Goal: Transaction & Acquisition: Purchase product/service

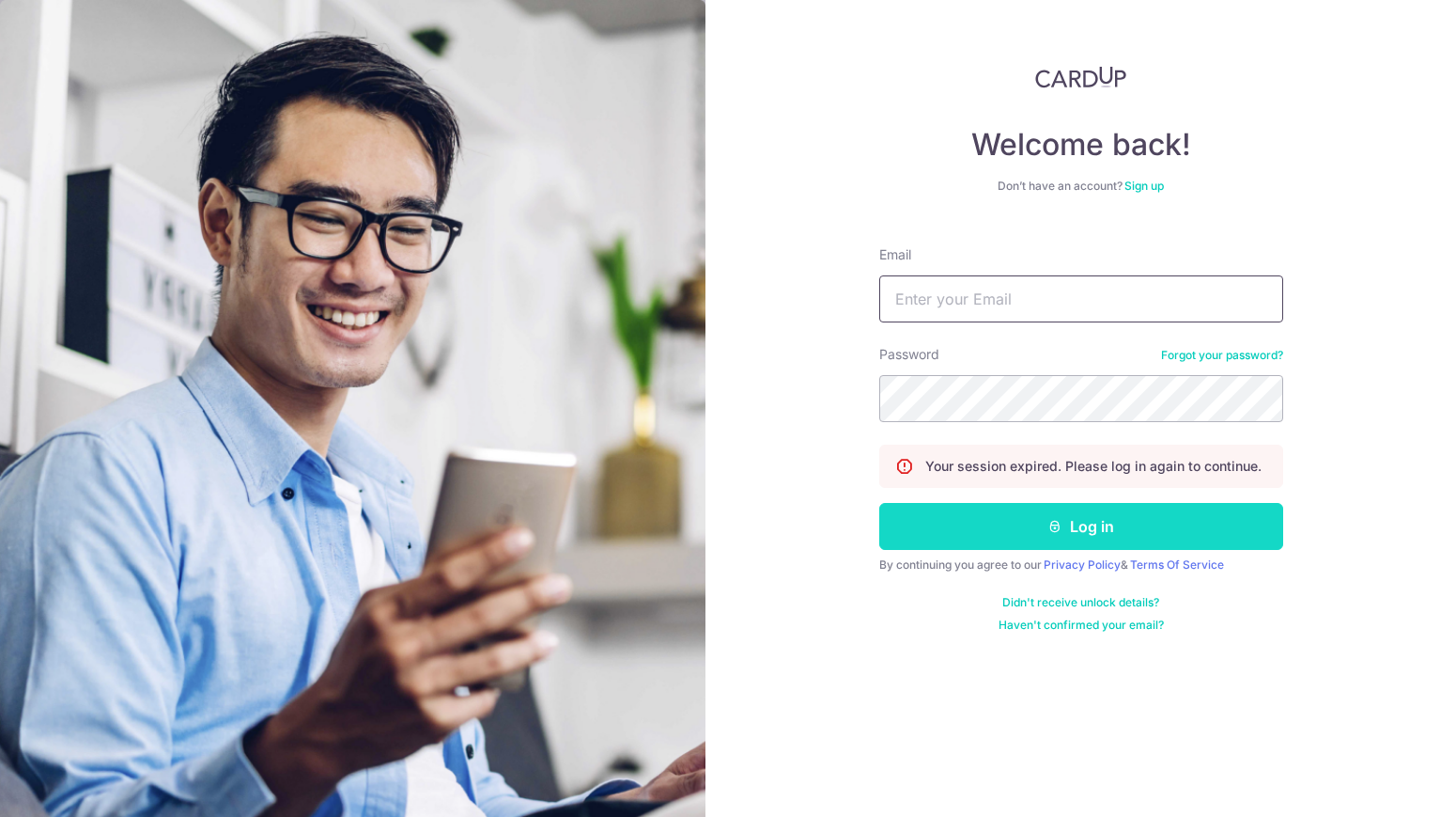
type input "[EMAIL_ADDRESS][DOMAIN_NAME]"
click at [1131, 518] on button "Log in" at bounding box center [1081, 526] width 404 height 47
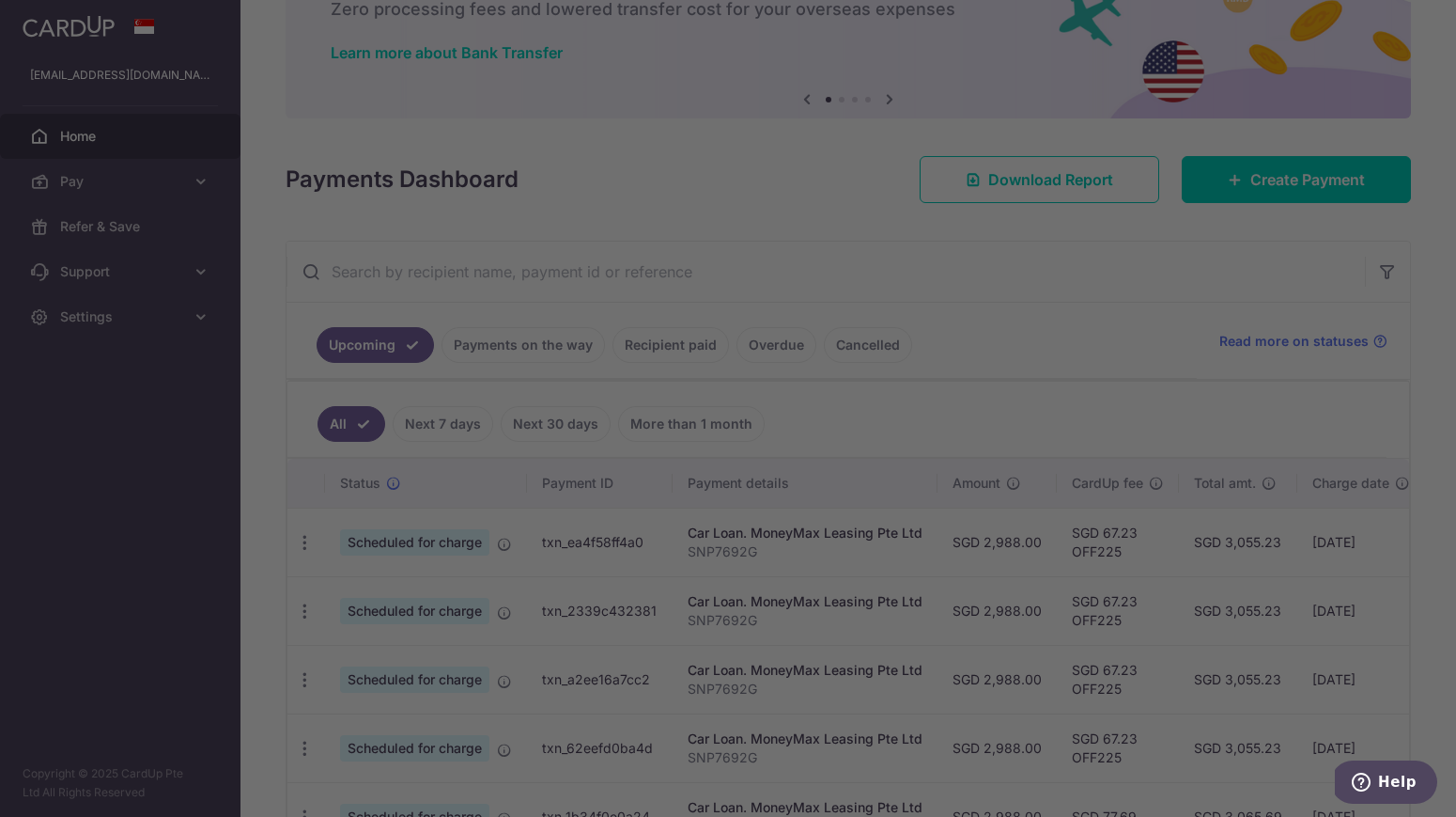
scroll to position [130, 0]
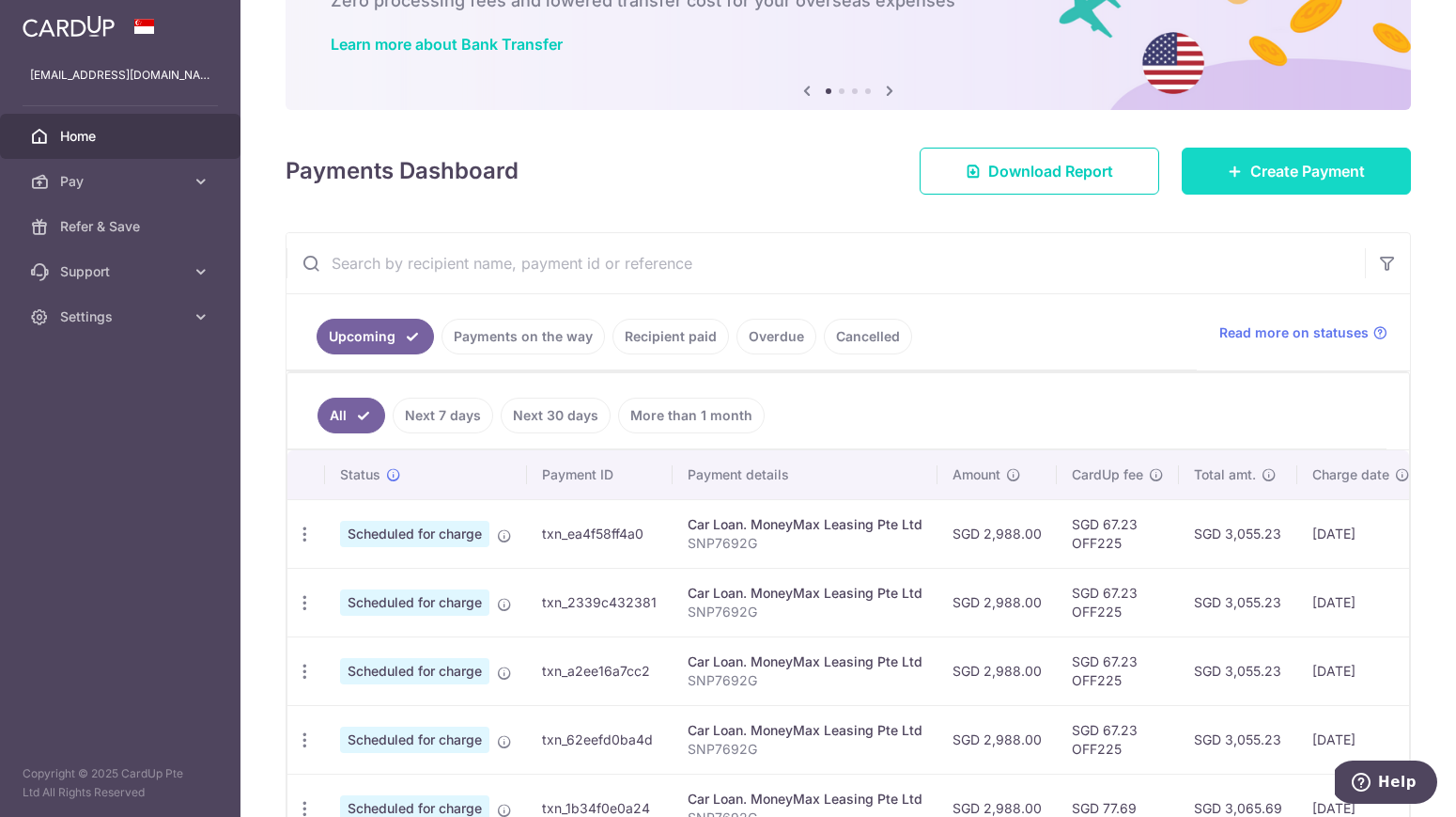
click at [1286, 165] on span "Create Payment" at bounding box center [1307, 170] width 115 height 22
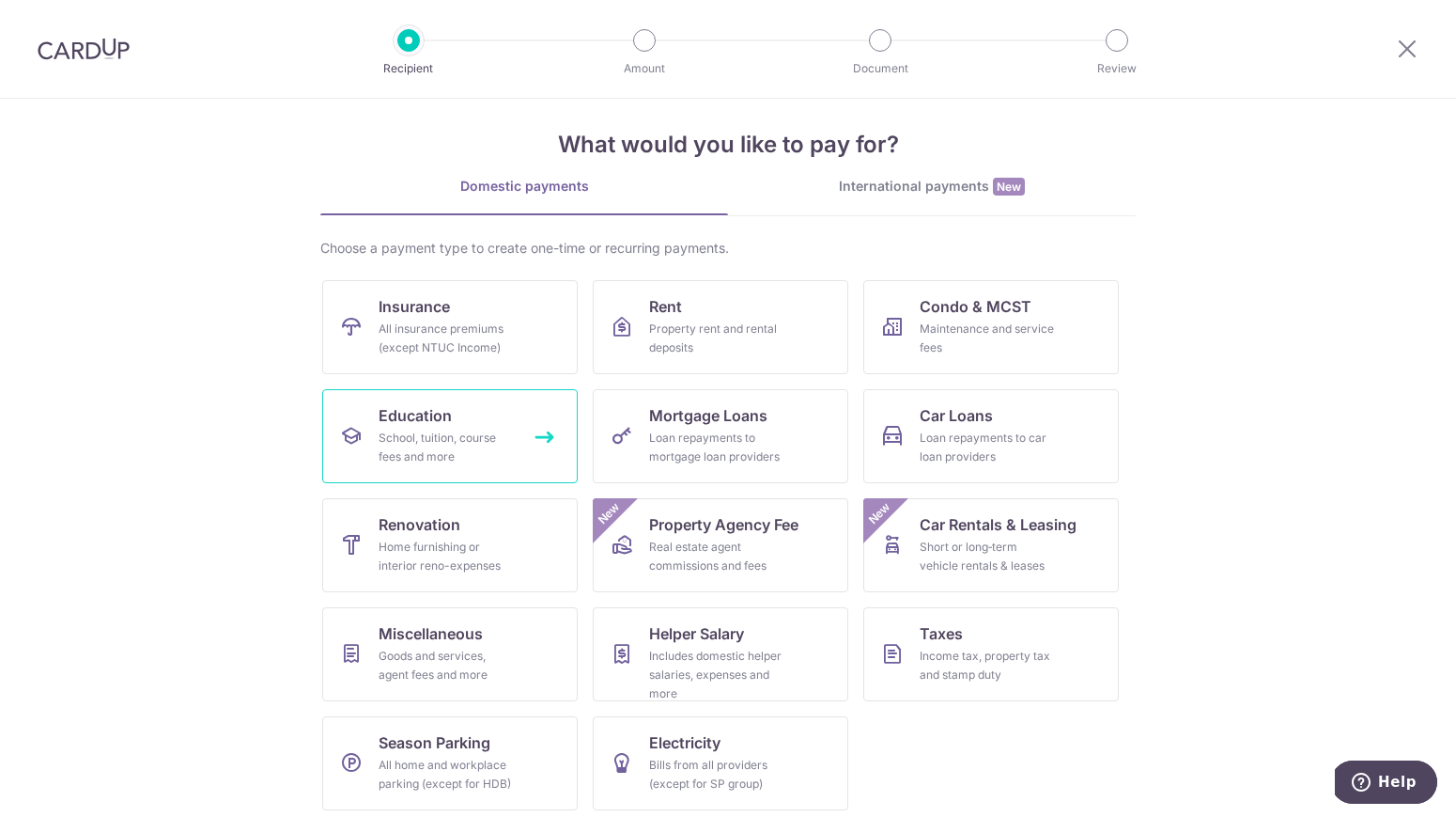
scroll to position [24, 0]
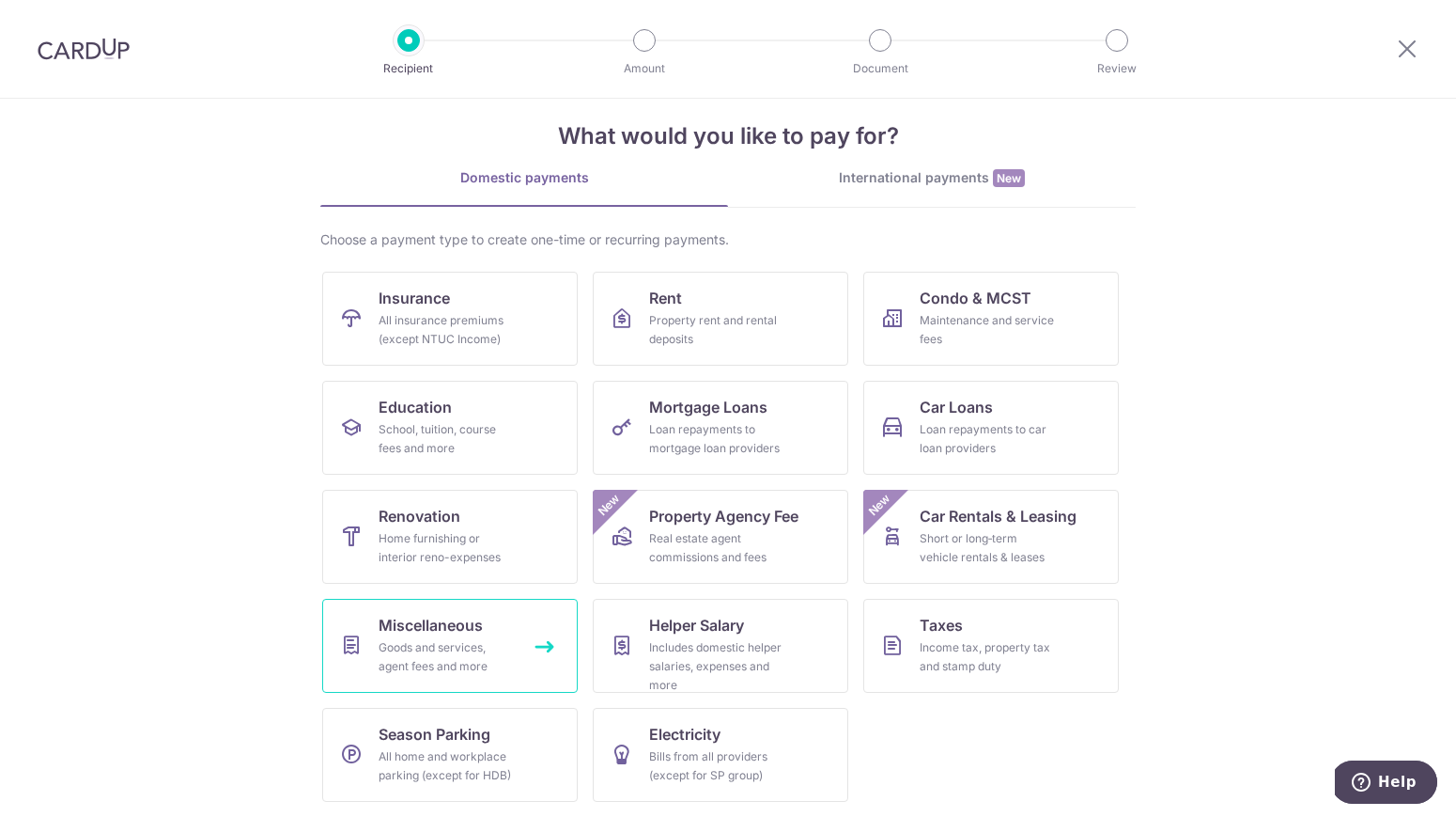
click at [516, 648] on link "Miscellaneous Goods and services, agent fees and more" at bounding box center [450, 645] width 256 height 94
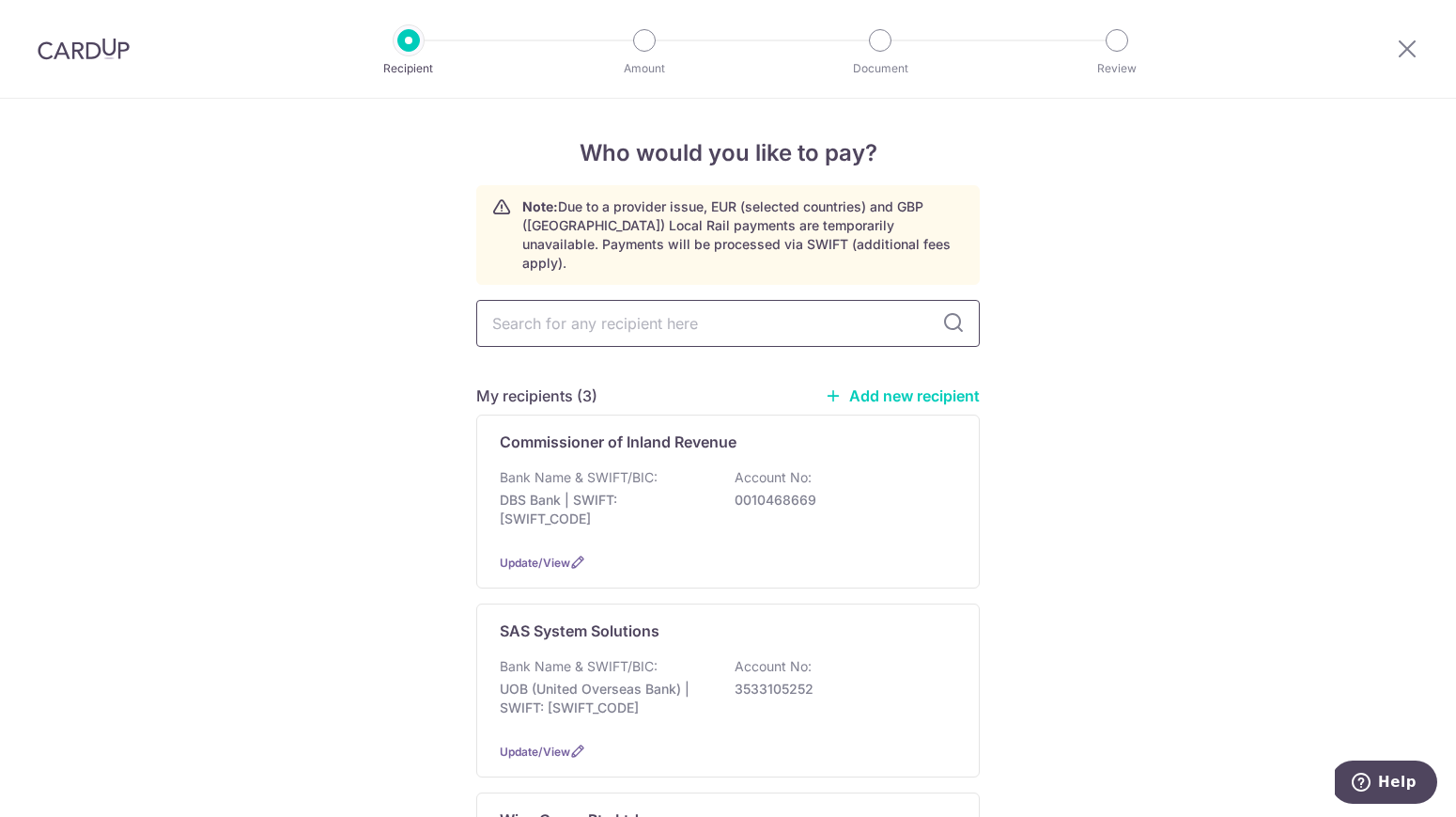
click at [701, 320] on input "text" at bounding box center [728, 323] width 504 height 47
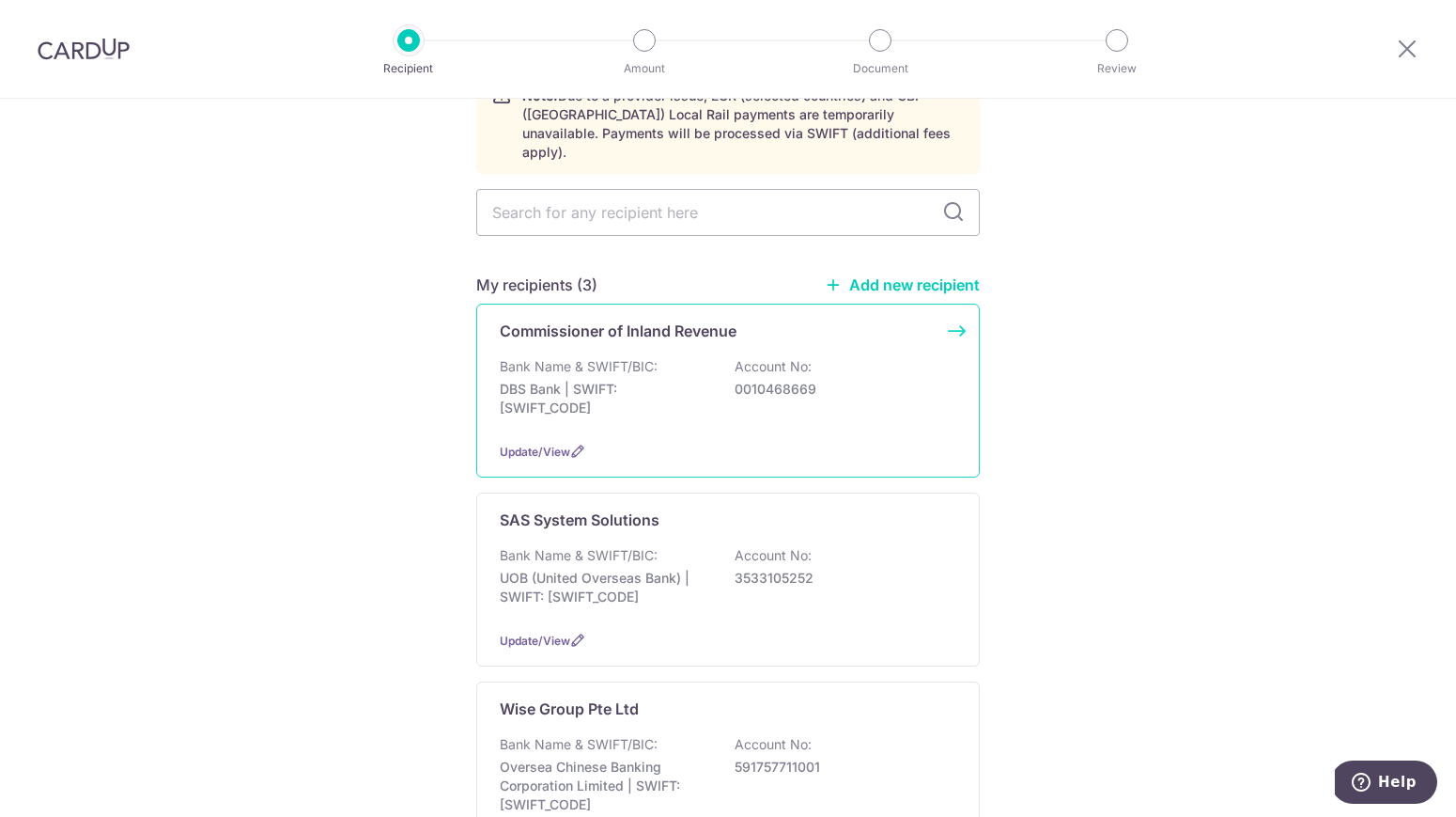
scroll to position [114, 0]
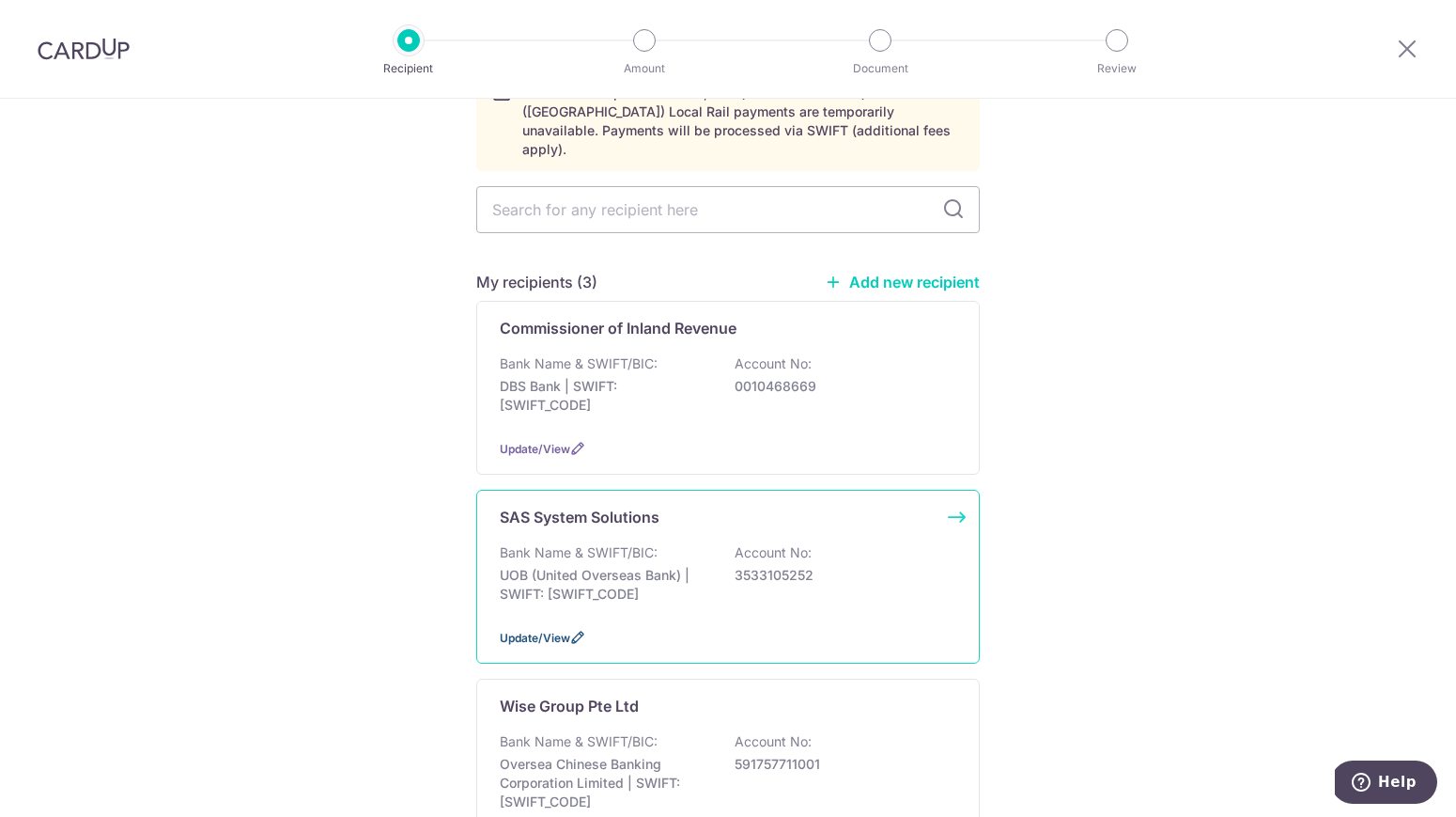
click at [576, 630] on icon at bounding box center [578, 637] width 15 height 15
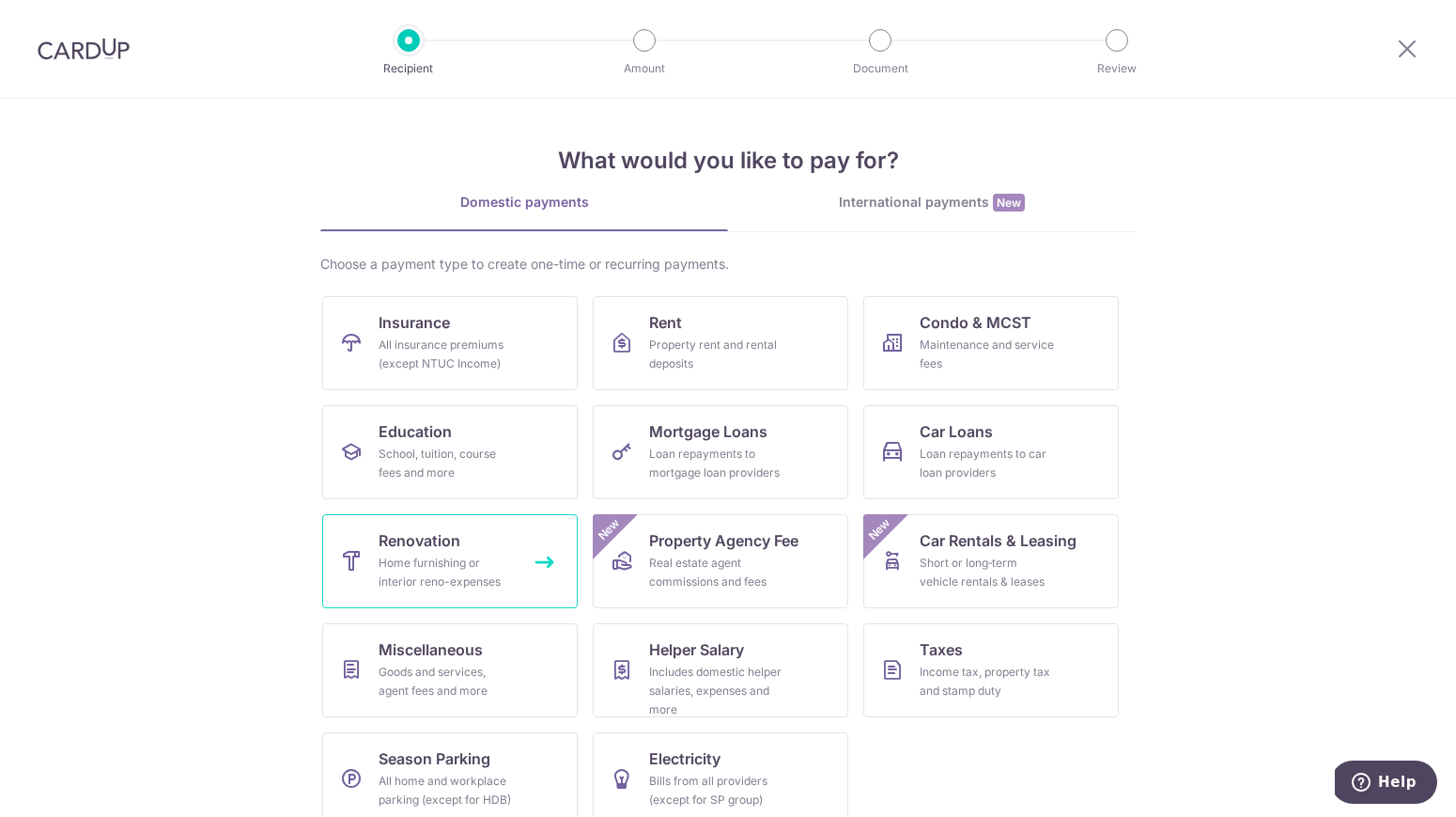
click at [476, 557] on div "Home furnishing or interior reno-expenses" at bounding box center [446, 572] width 135 height 38
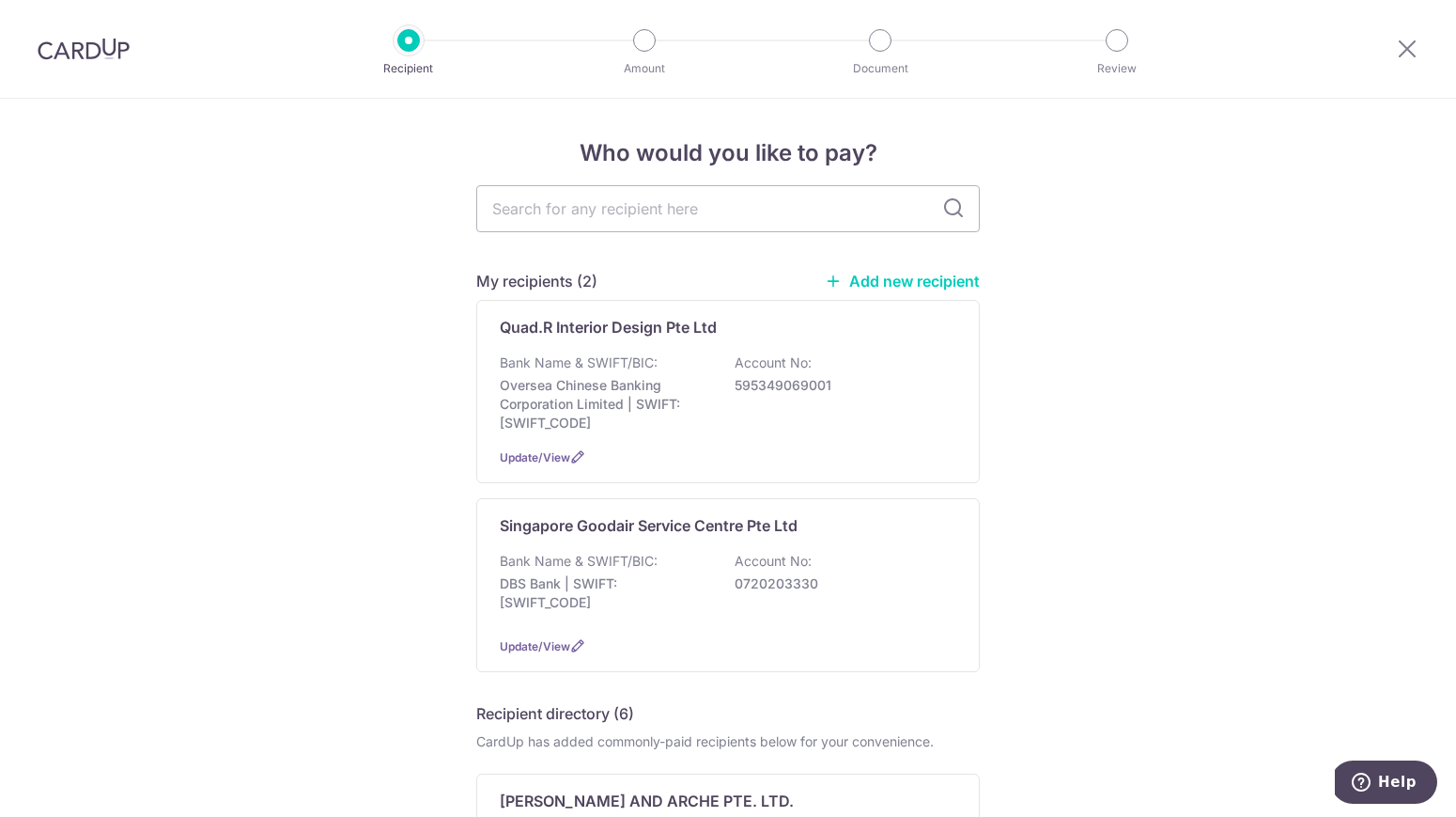
scroll to position [26, 0]
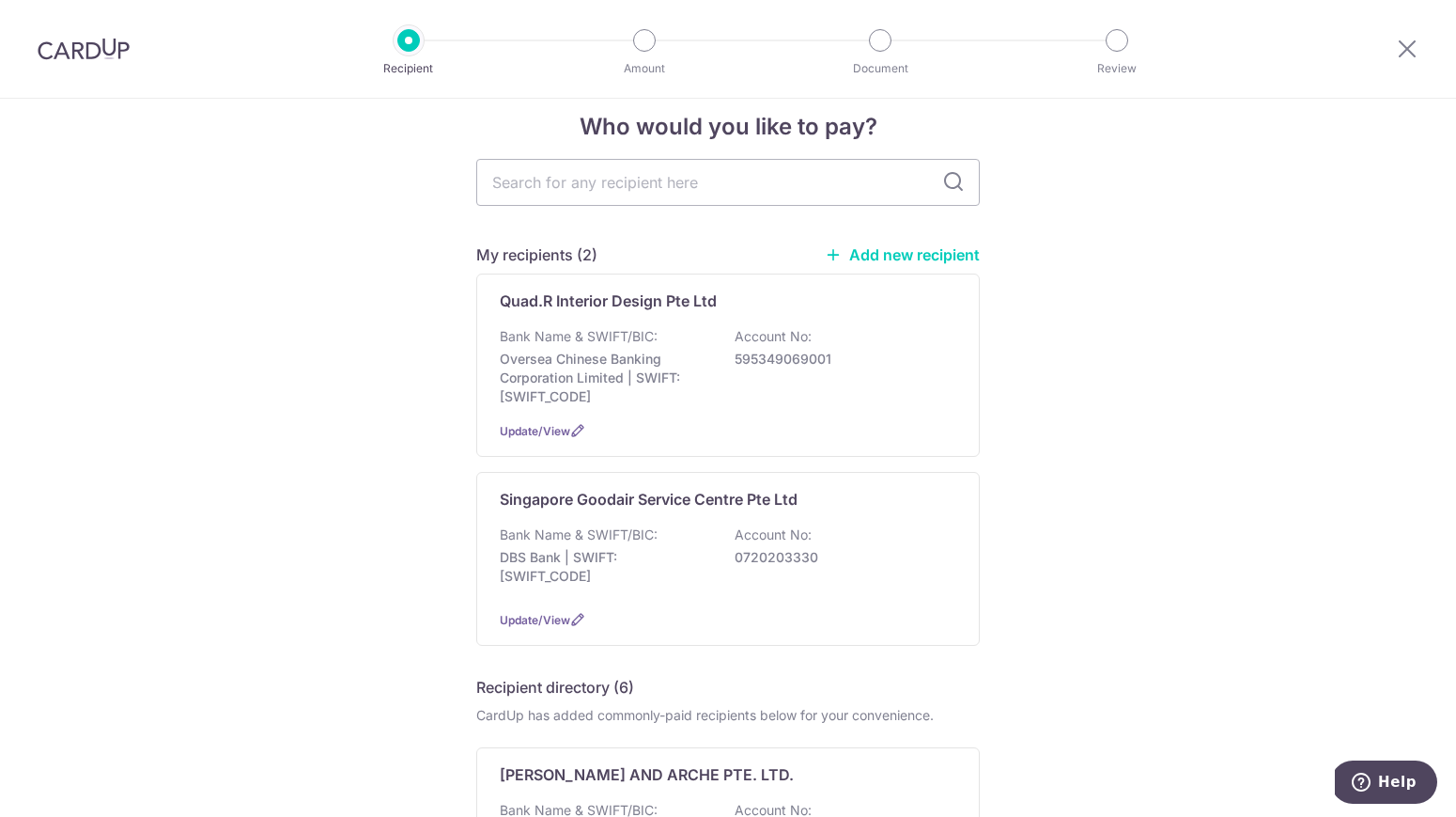
click at [854, 530] on div "Bank Name & SWIFT/BIC: DBS Bank | SWIFT: [SWIFT_CODE] Account No: 0720203330" at bounding box center [728, 560] width 457 height 70
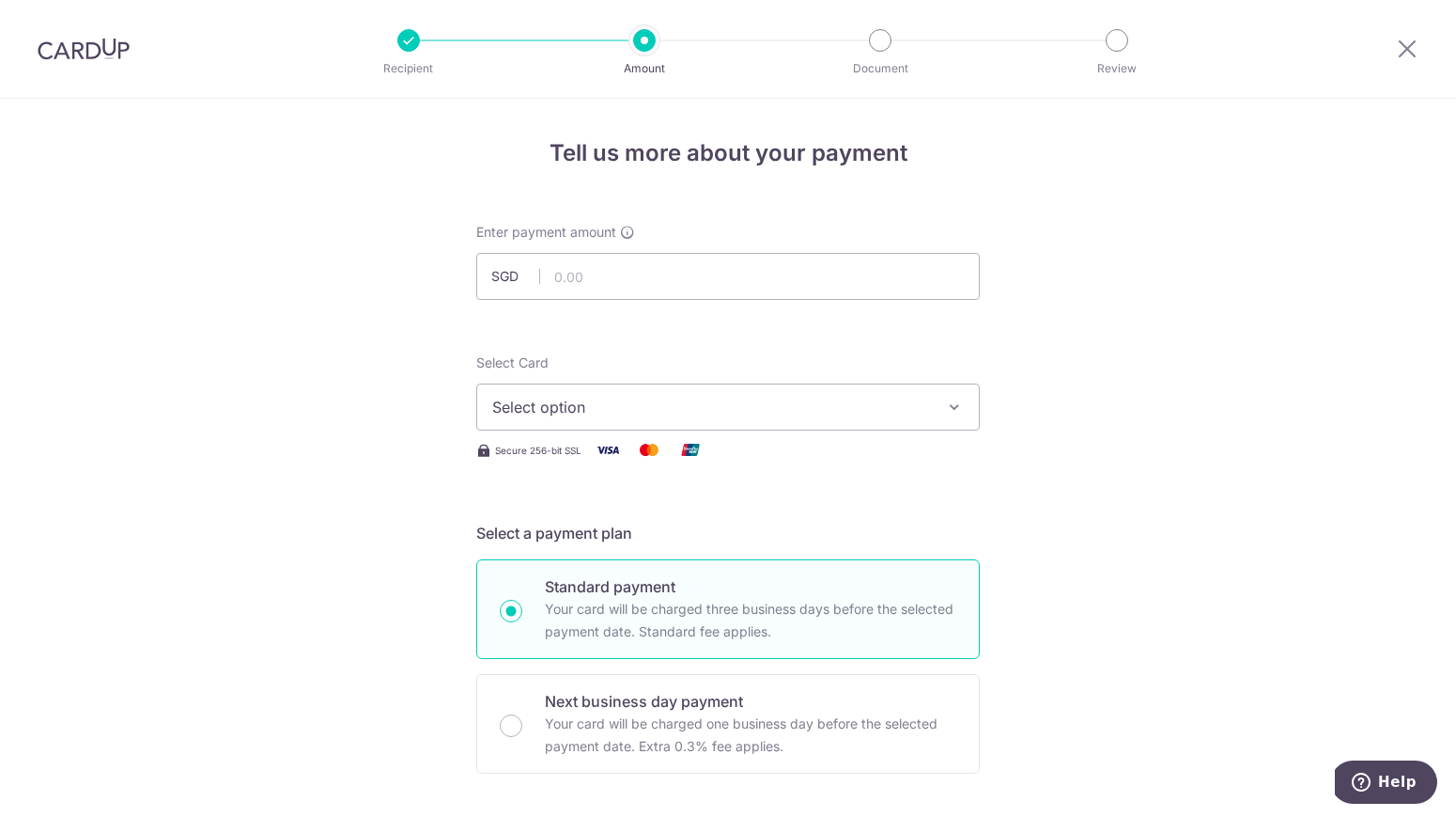
click at [725, 278] on input "text" at bounding box center [728, 276] width 504 height 47
type input "439.08"
click at [700, 400] on span "Select option" at bounding box center [711, 407] width 437 height 22
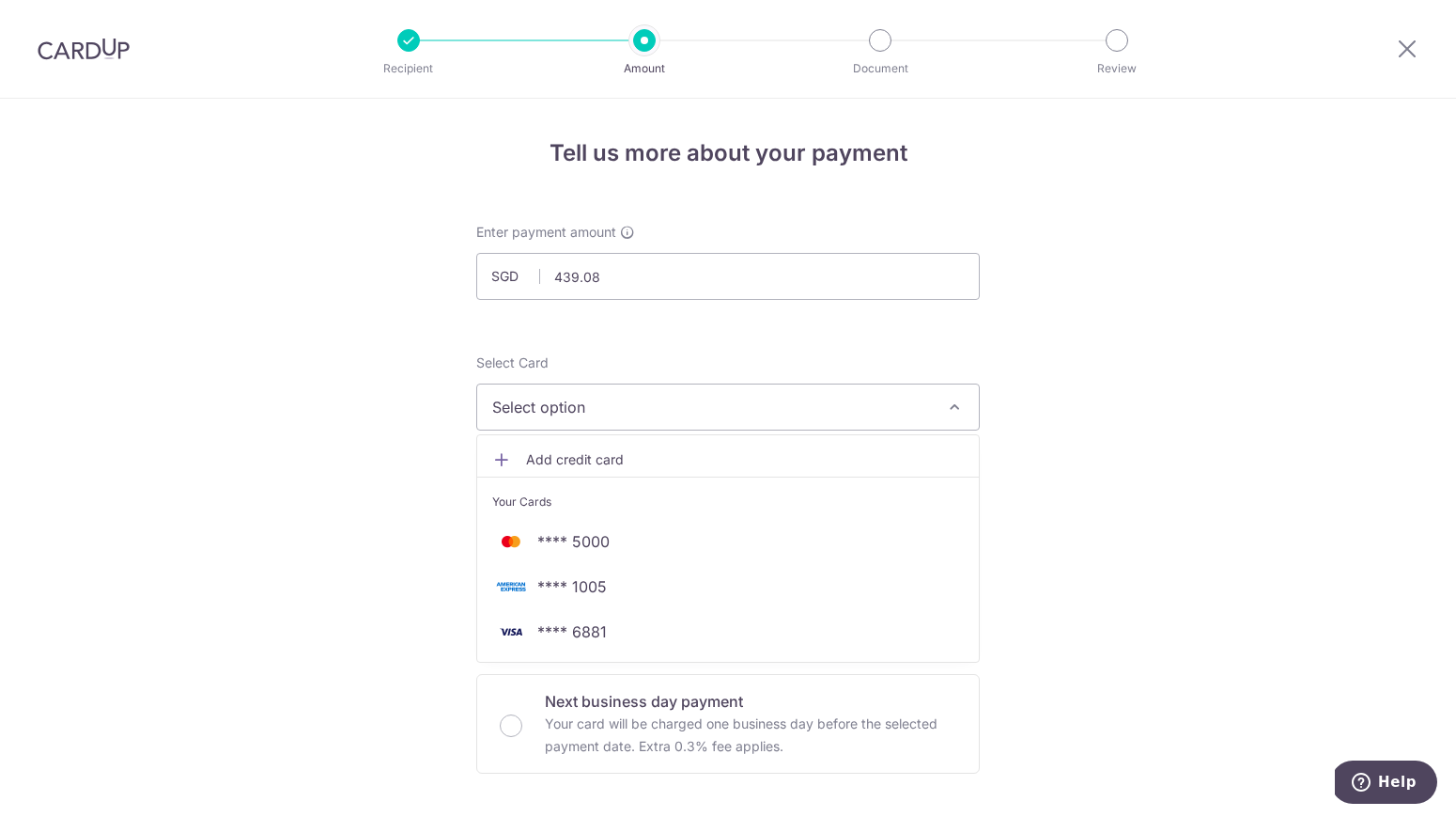
click at [611, 579] on span "**** 1005" at bounding box center [728, 586] width 472 height 22
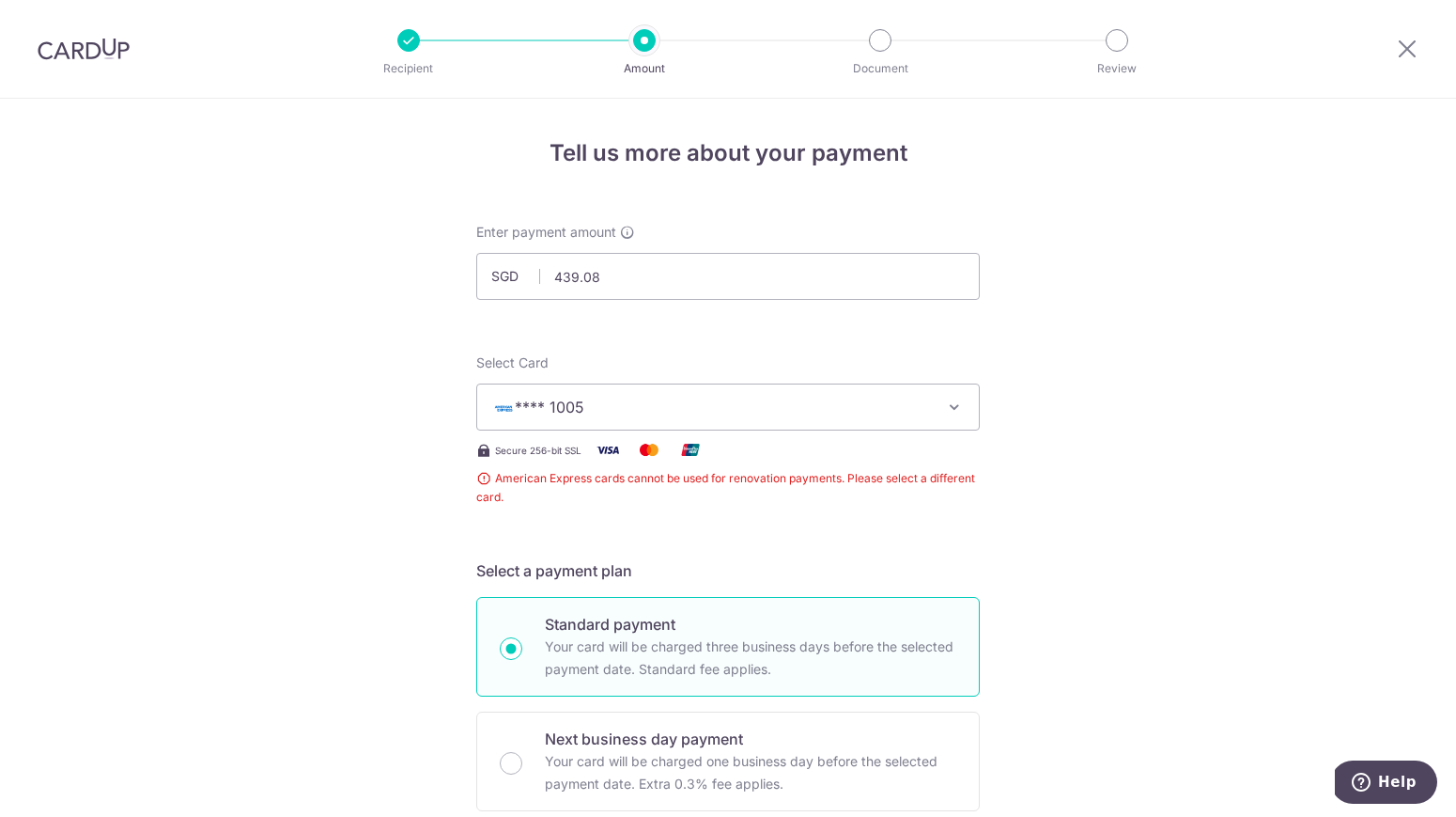
click at [891, 403] on span "**** 1005" at bounding box center [711, 407] width 437 height 22
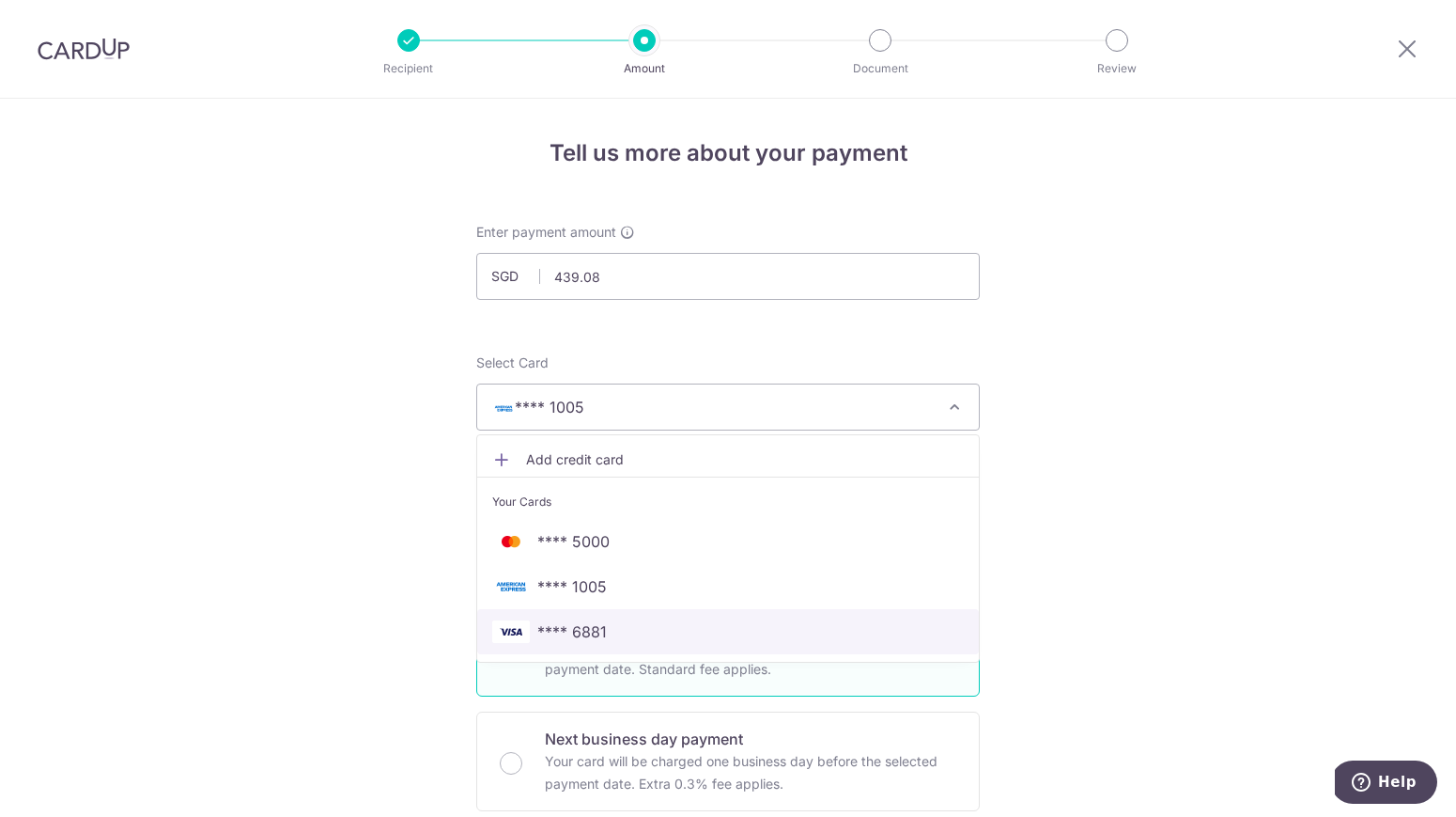
click at [877, 646] on link "**** 6881" at bounding box center [728, 632] width 502 height 45
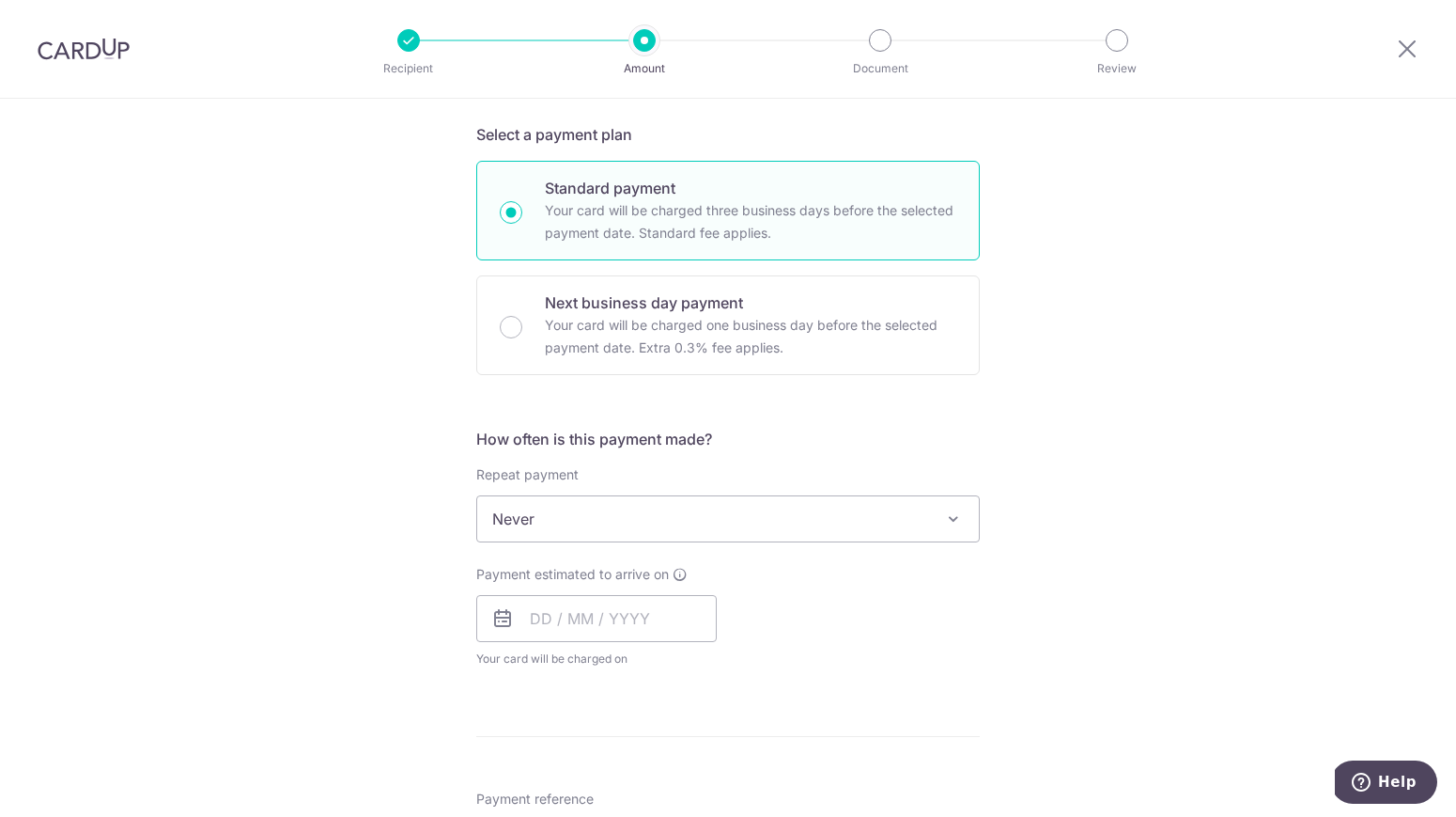
scroll to position [400, 0]
click at [543, 620] on input "text" at bounding box center [596, 617] width 240 height 47
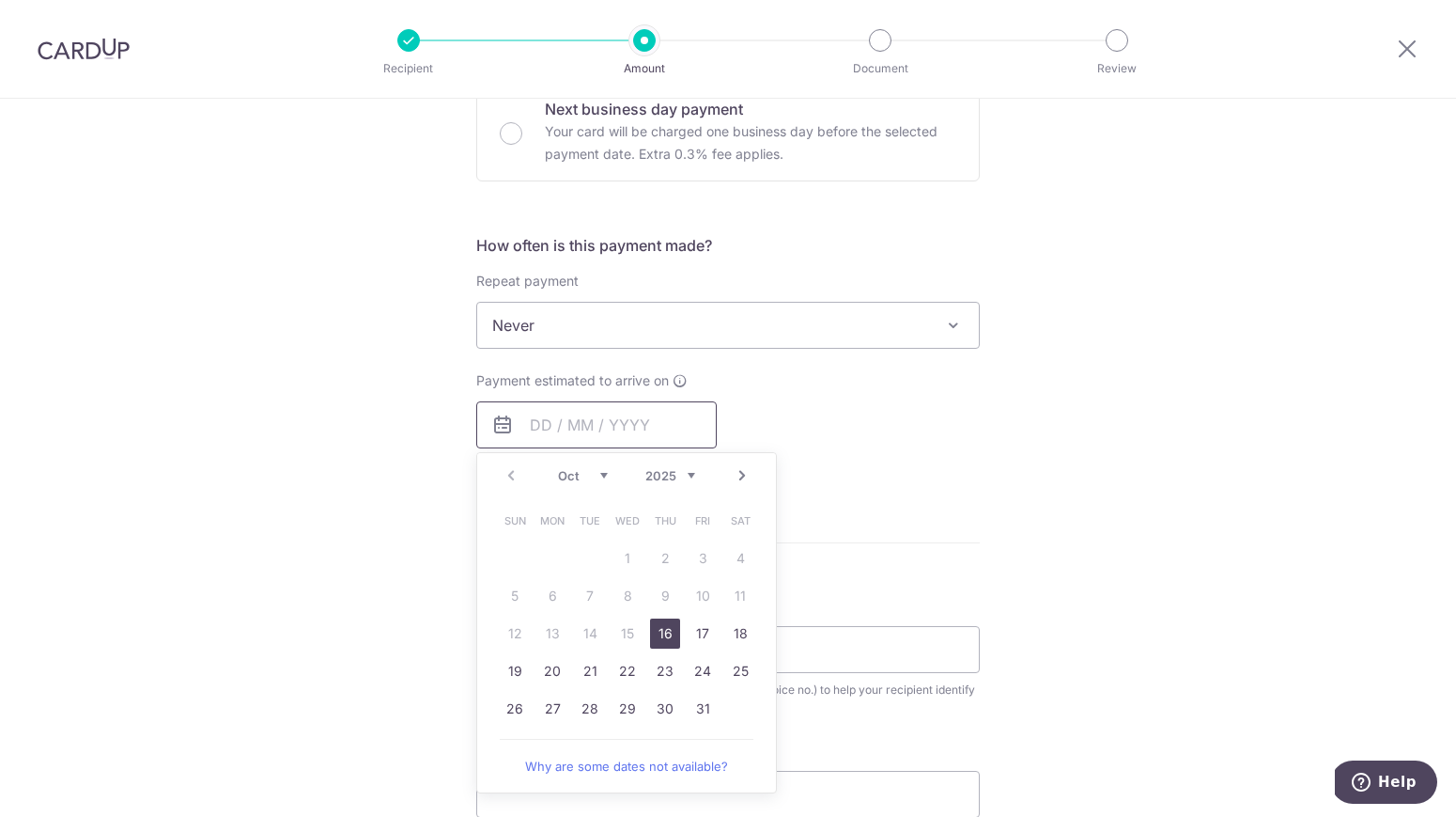
scroll to position [606, 0]
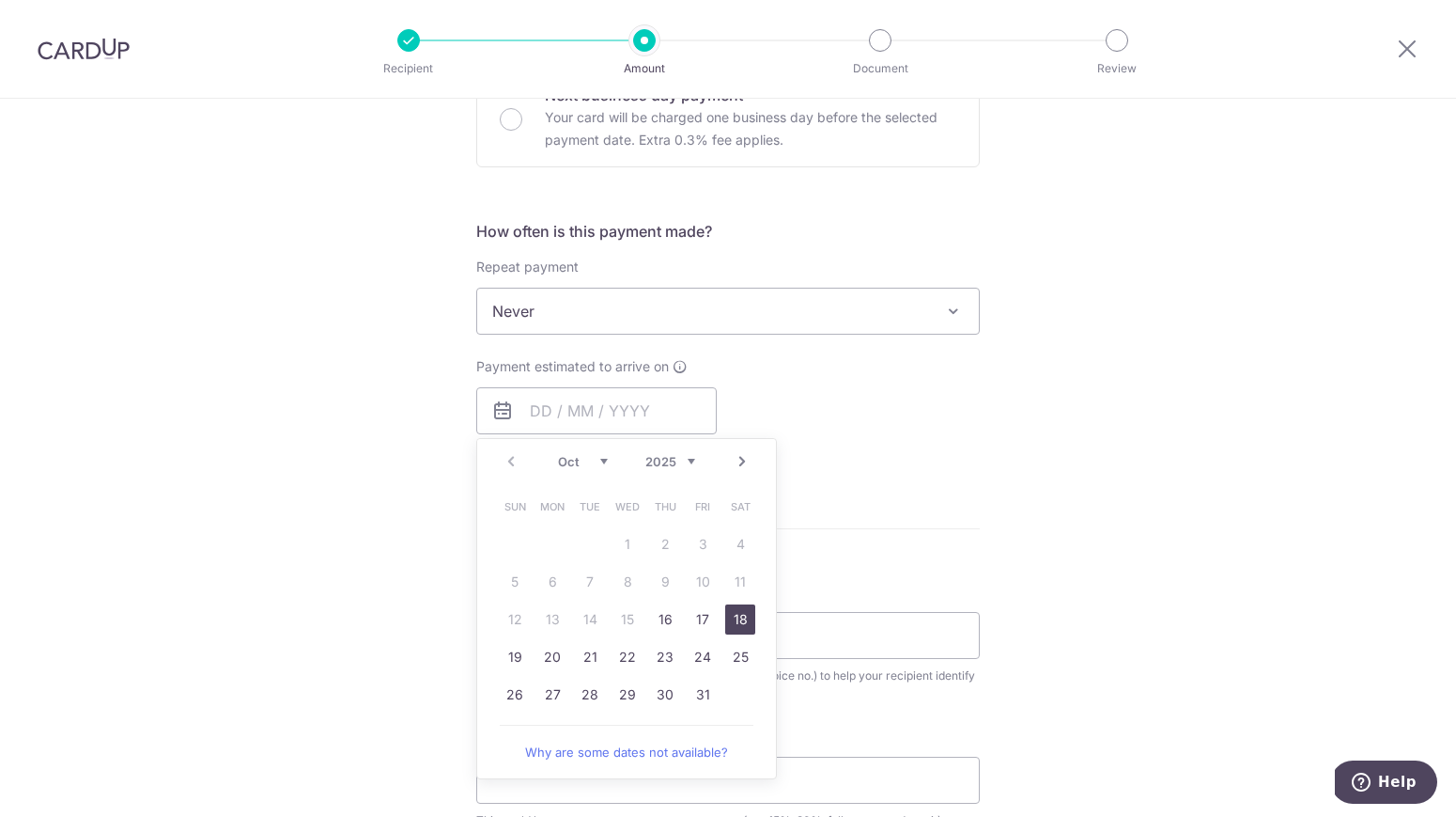
click at [742, 615] on link "18" at bounding box center [740, 619] width 30 height 30
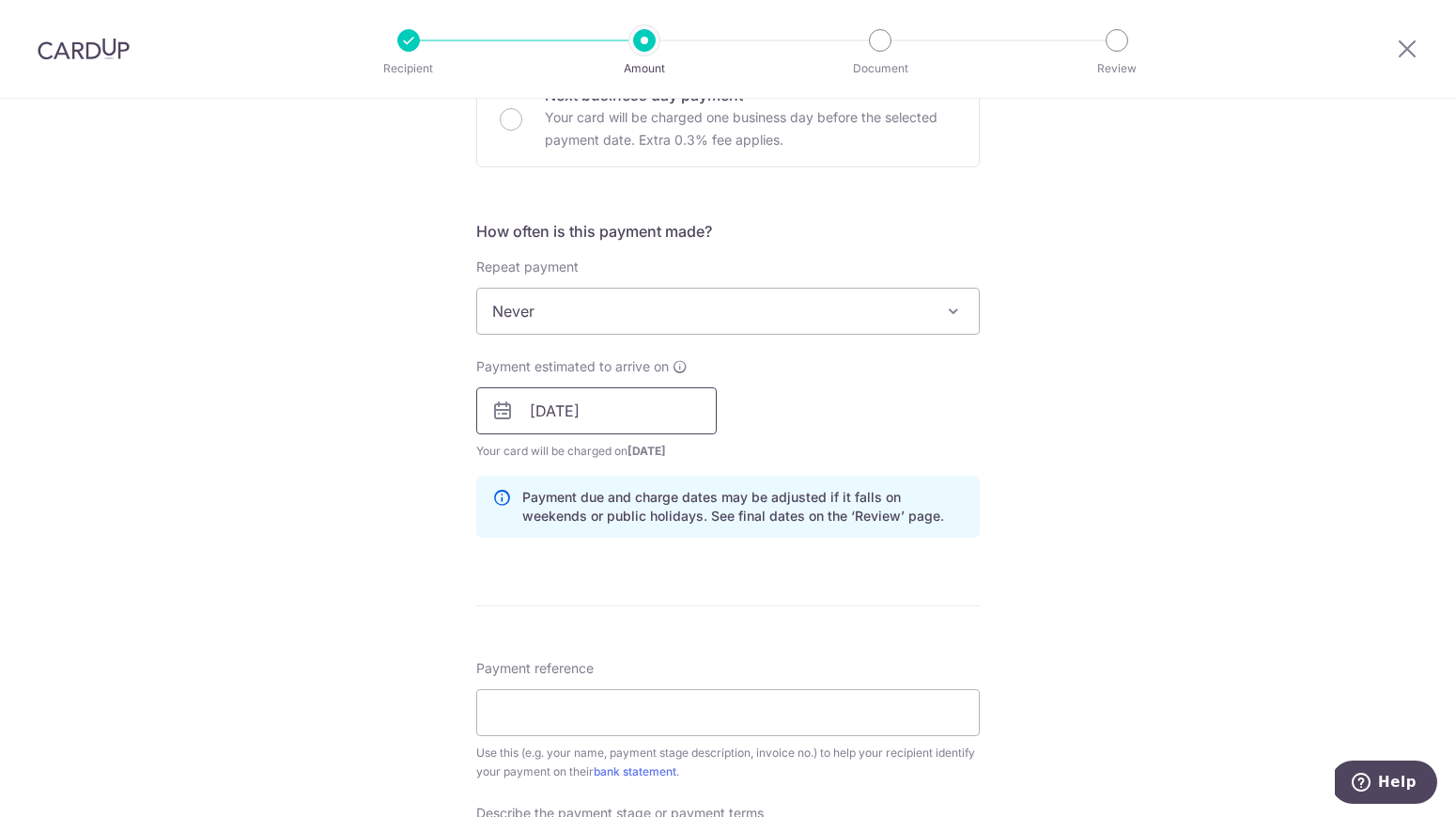
click at [684, 412] on input "18/10/2025" at bounding box center [596, 410] width 240 height 47
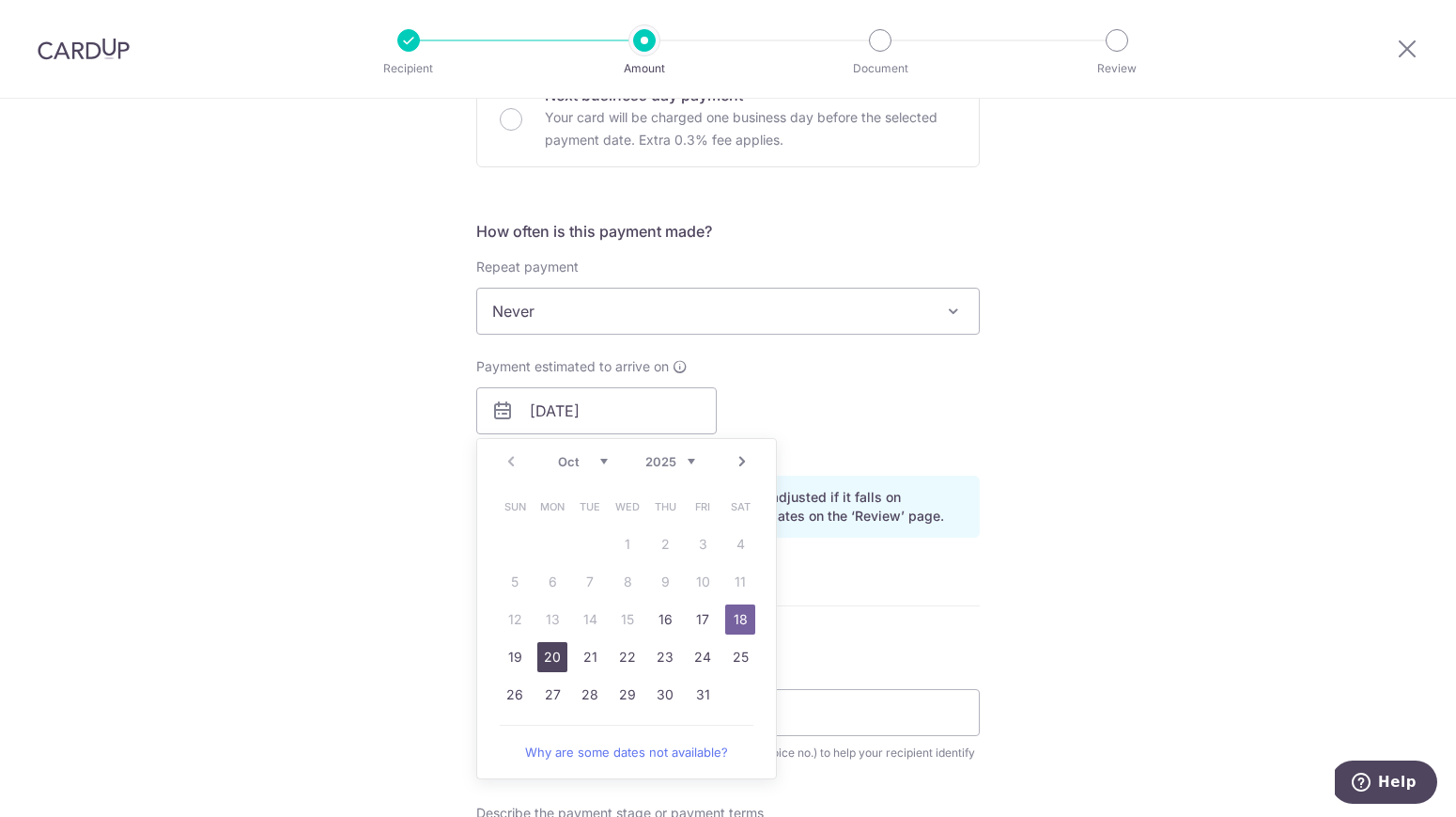
click at [559, 657] on link "20" at bounding box center [552, 657] width 30 height 30
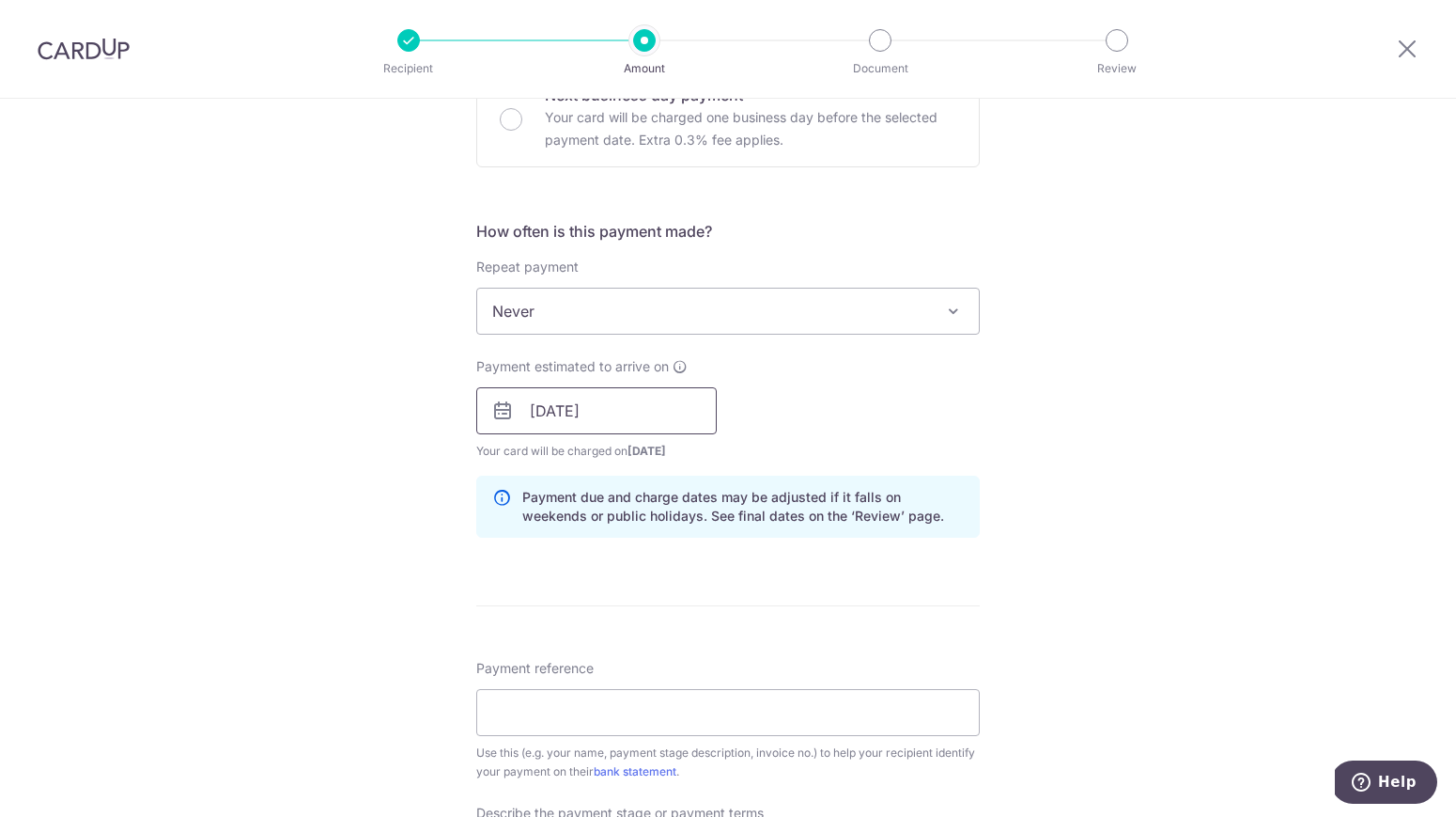
click at [681, 406] on input "20/10/2025" at bounding box center [596, 410] width 240 height 47
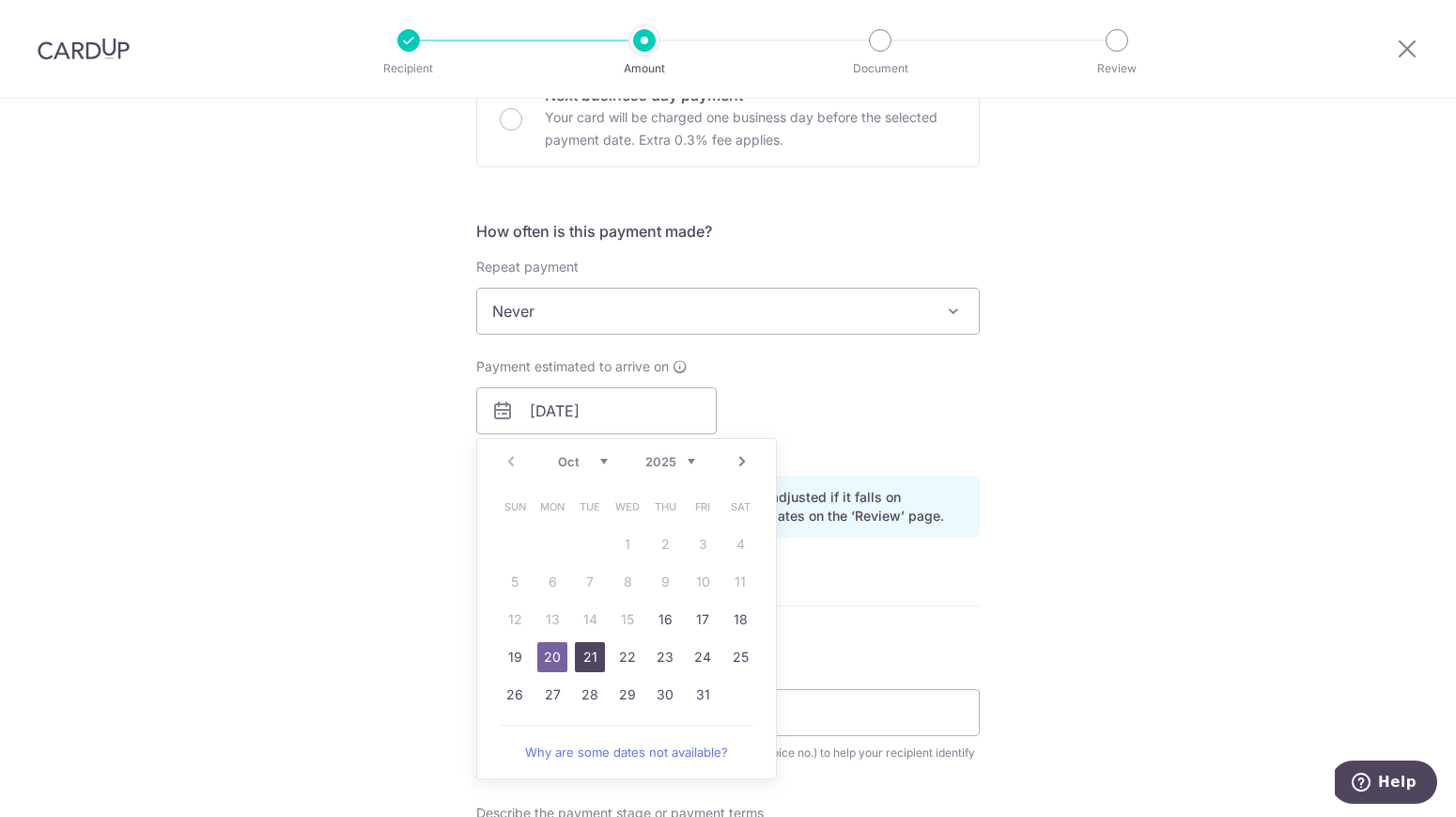
click at [594, 654] on link "21" at bounding box center [590, 657] width 30 height 30
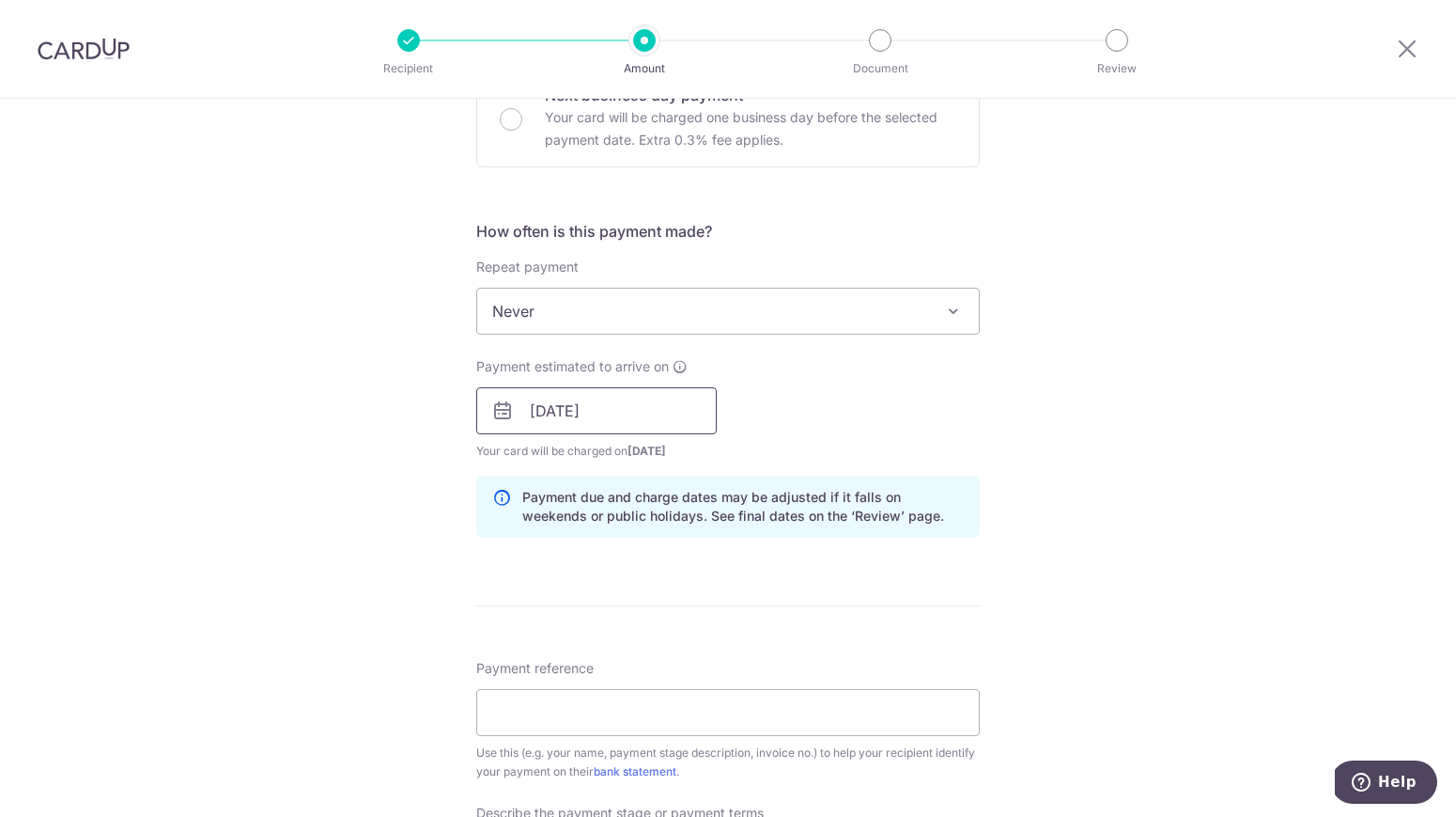
click at [631, 408] on input "21/10/2025" at bounding box center [596, 410] width 240 height 47
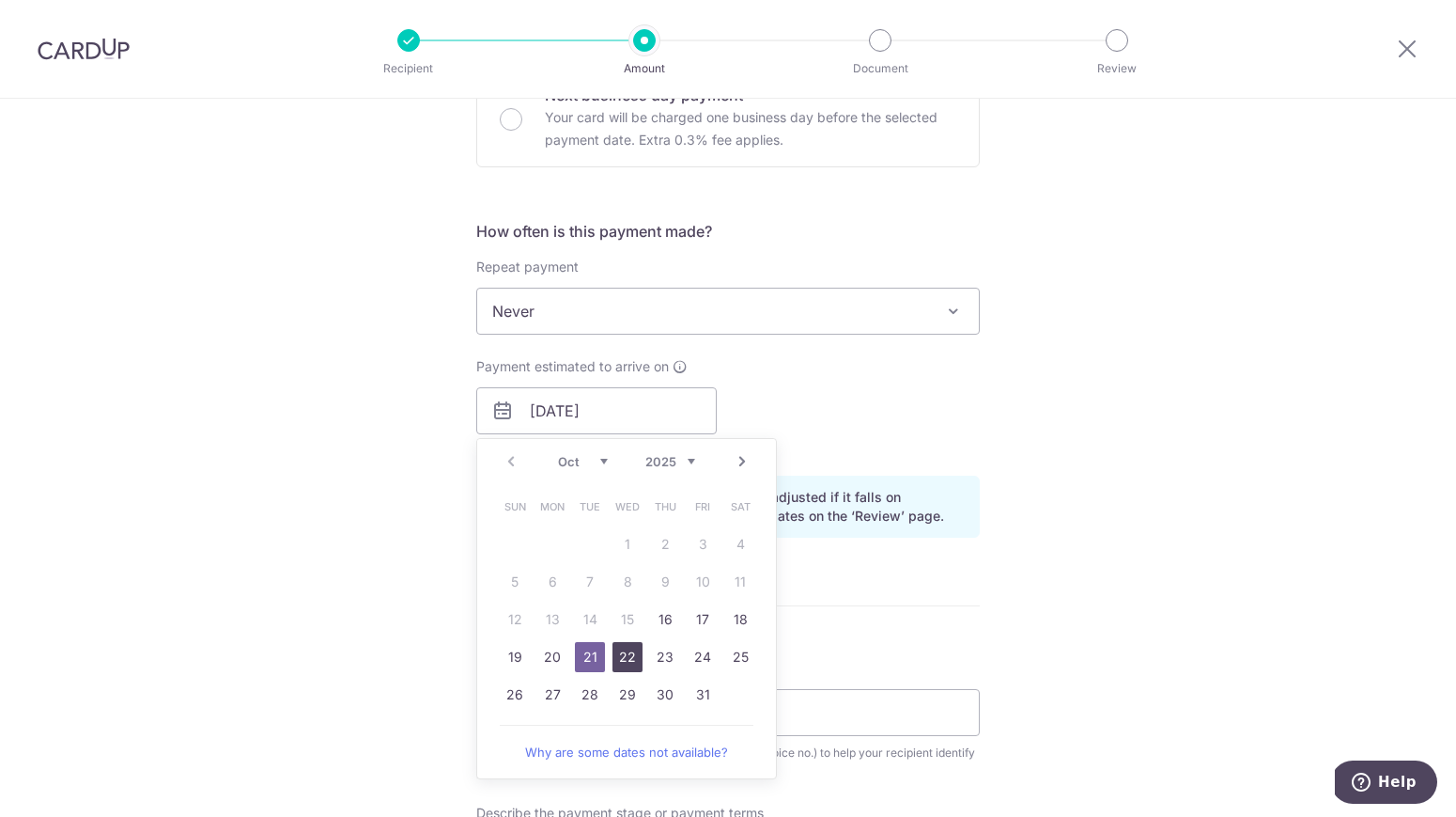
click at [628, 652] on link "22" at bounding box center [627, 657] width 30 height 30
type input "[DATE]"
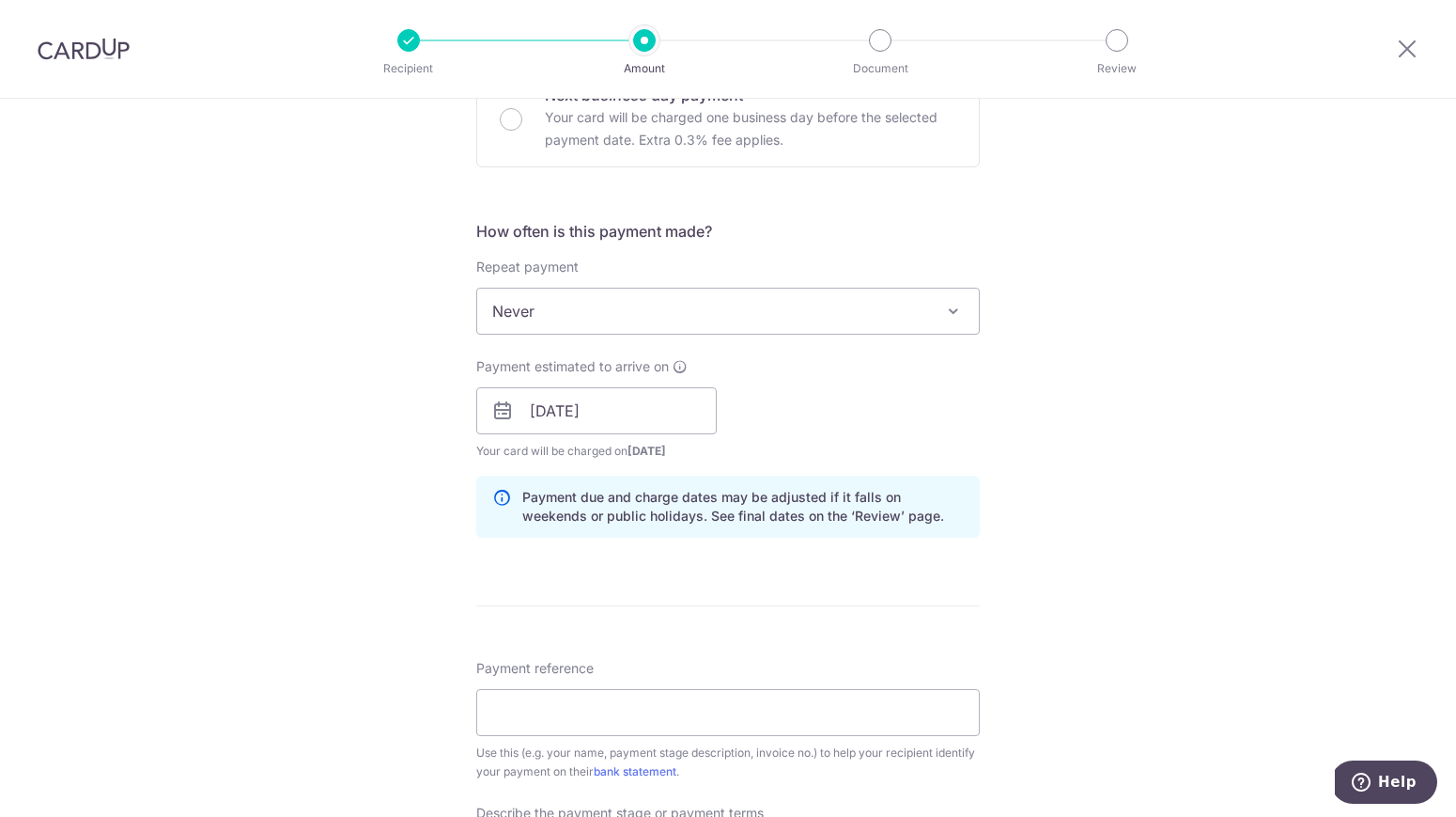
click at [907, 613] on form "Enter payment amount SGD 439.08 439.08 Select Card **** 6881 Add credit card Yo…" at bounding box center [728, 462] width 504 height 1691
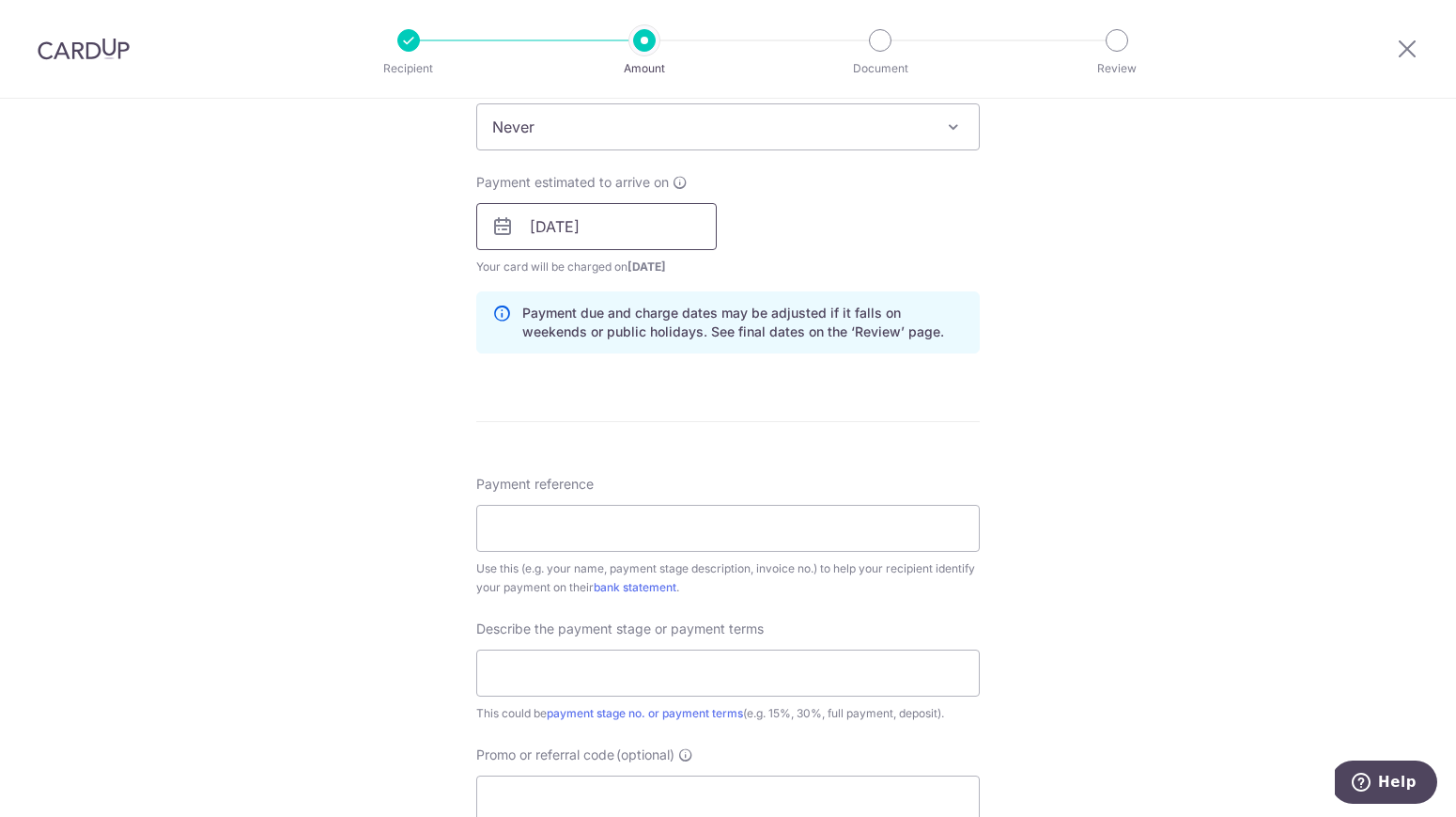
scroll to position [945, 0]
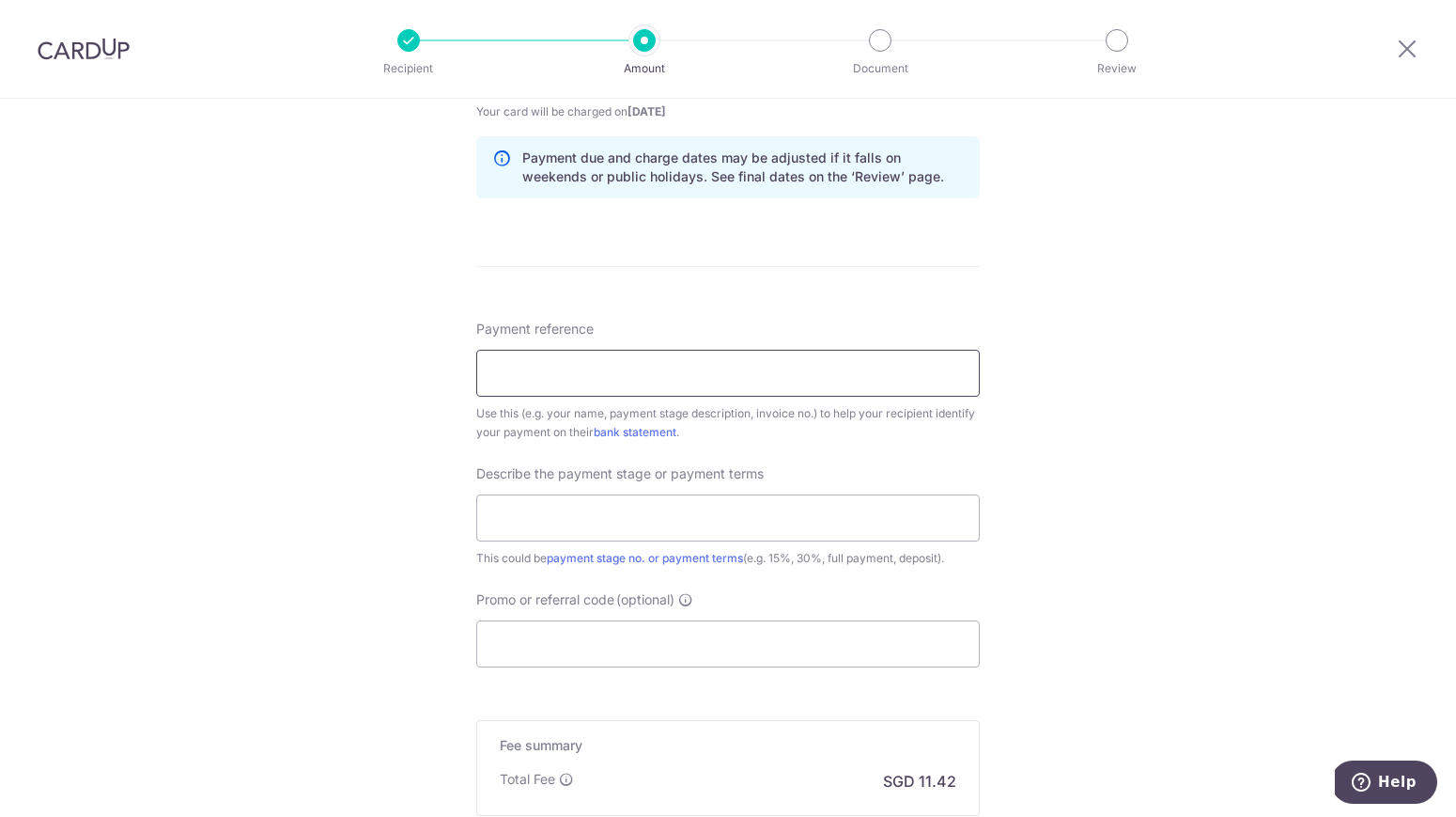
click at [775, 390] on input "Payment reference" at bounding box center [728, 373] width 504 height 47
type input "S"
type input "Aircon Services"
click at [787, 524] on input "text" at bounding box center [728, 518] width 504 height 47
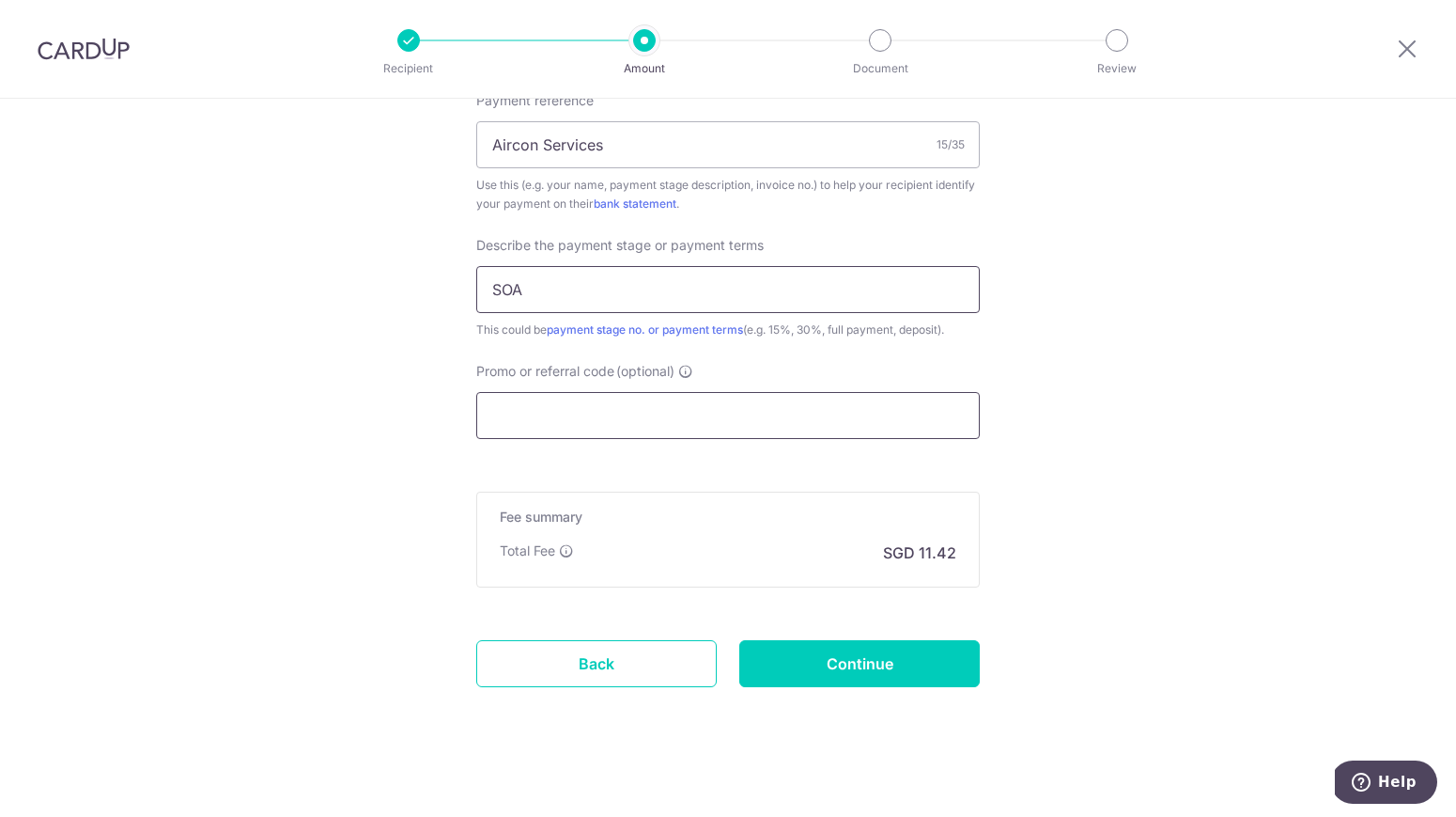
scroll to position [1185, 0]
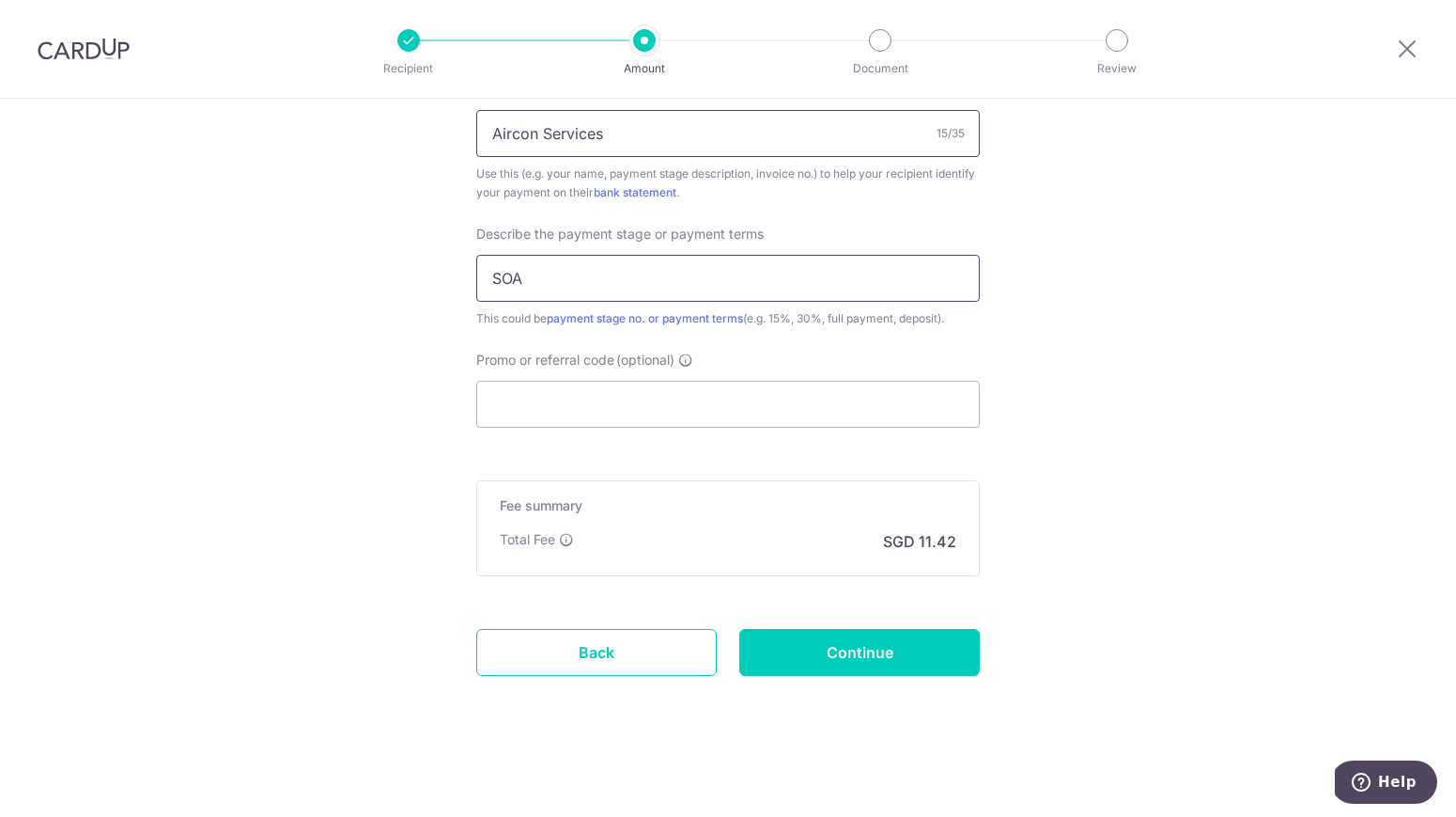
type input "SOA"
click at [625, 136] on input "Aircon Services" at bounding box center [728, 133] width 504 height 47
paste input "0003318"
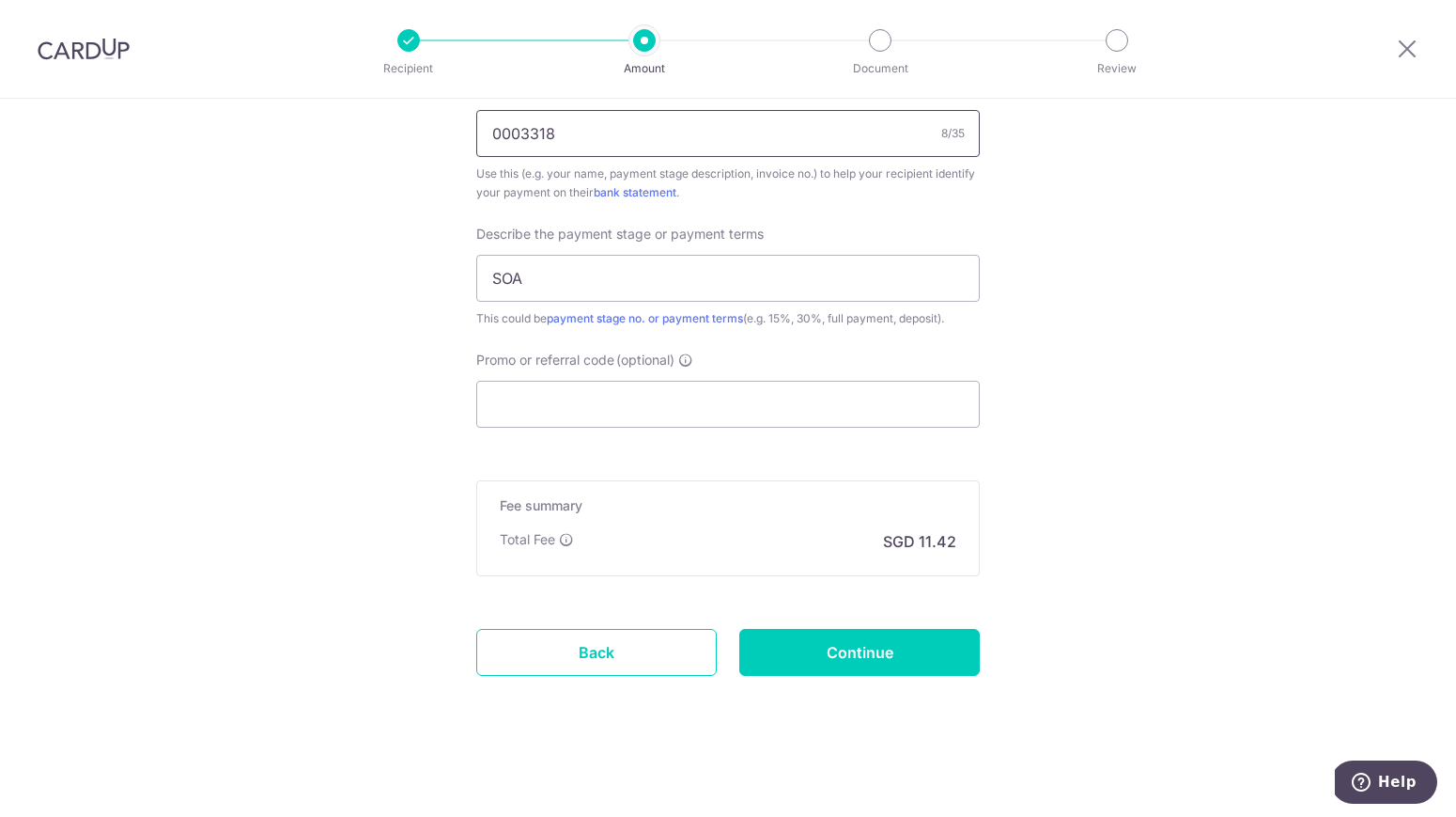
paste input "0003318"
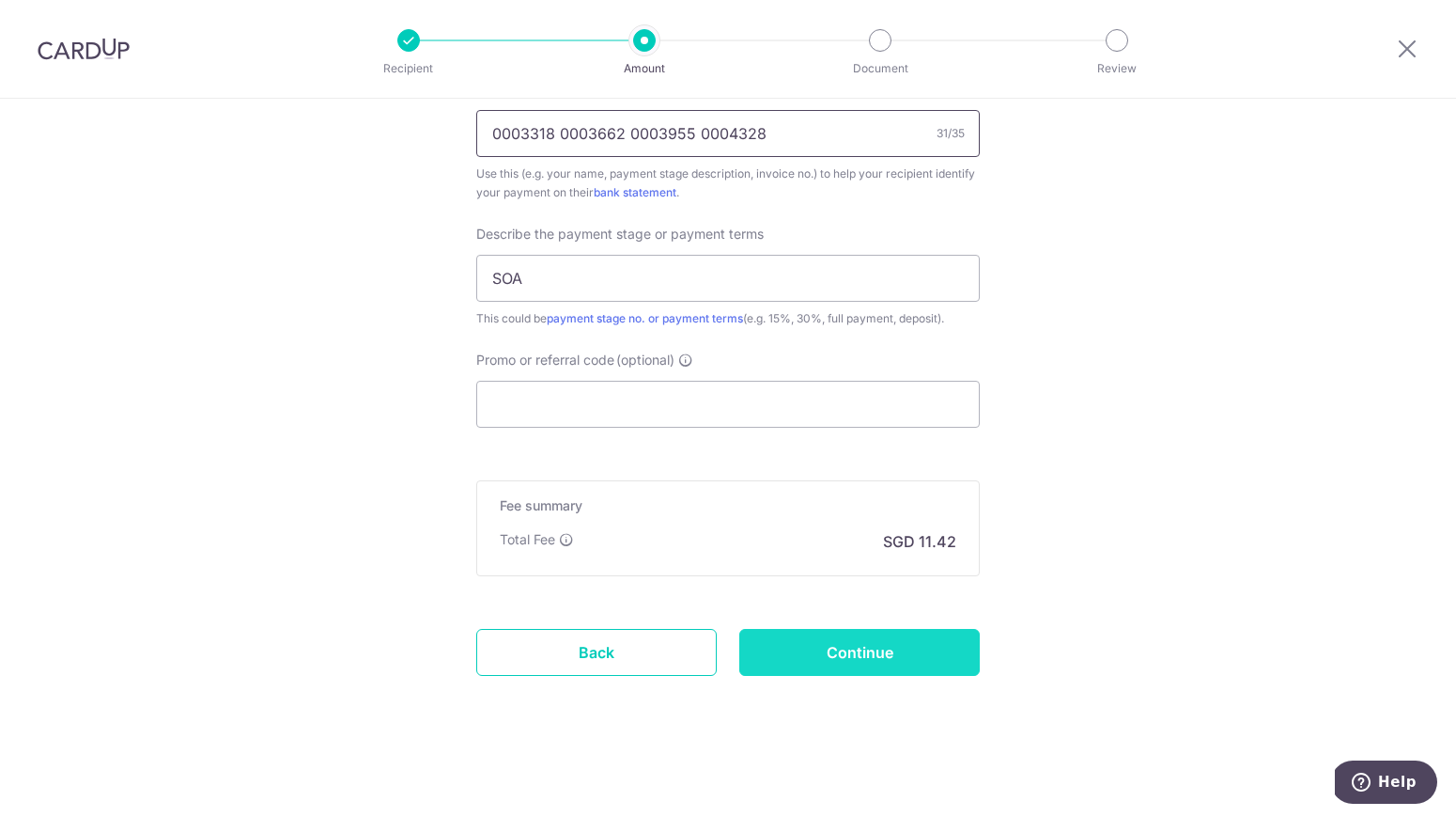
type input "0003318 0003662 0003955 0004328"
click at [867, 654] on input "Continue" at bounding box center [859, 652] width 240 height 47
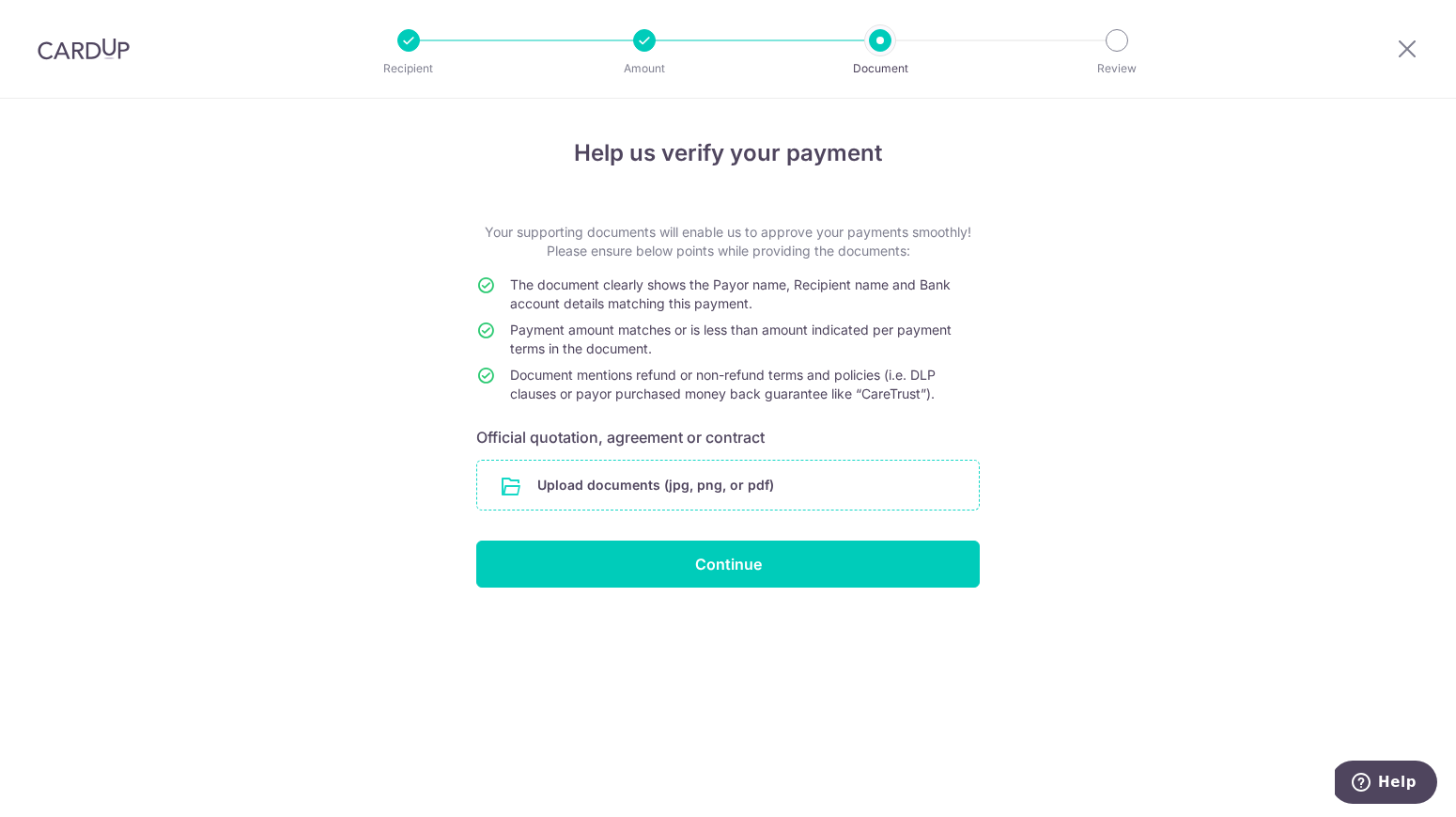
click at [775, 480] on input "file" at bounding box center [728, 485] width 502 height 49
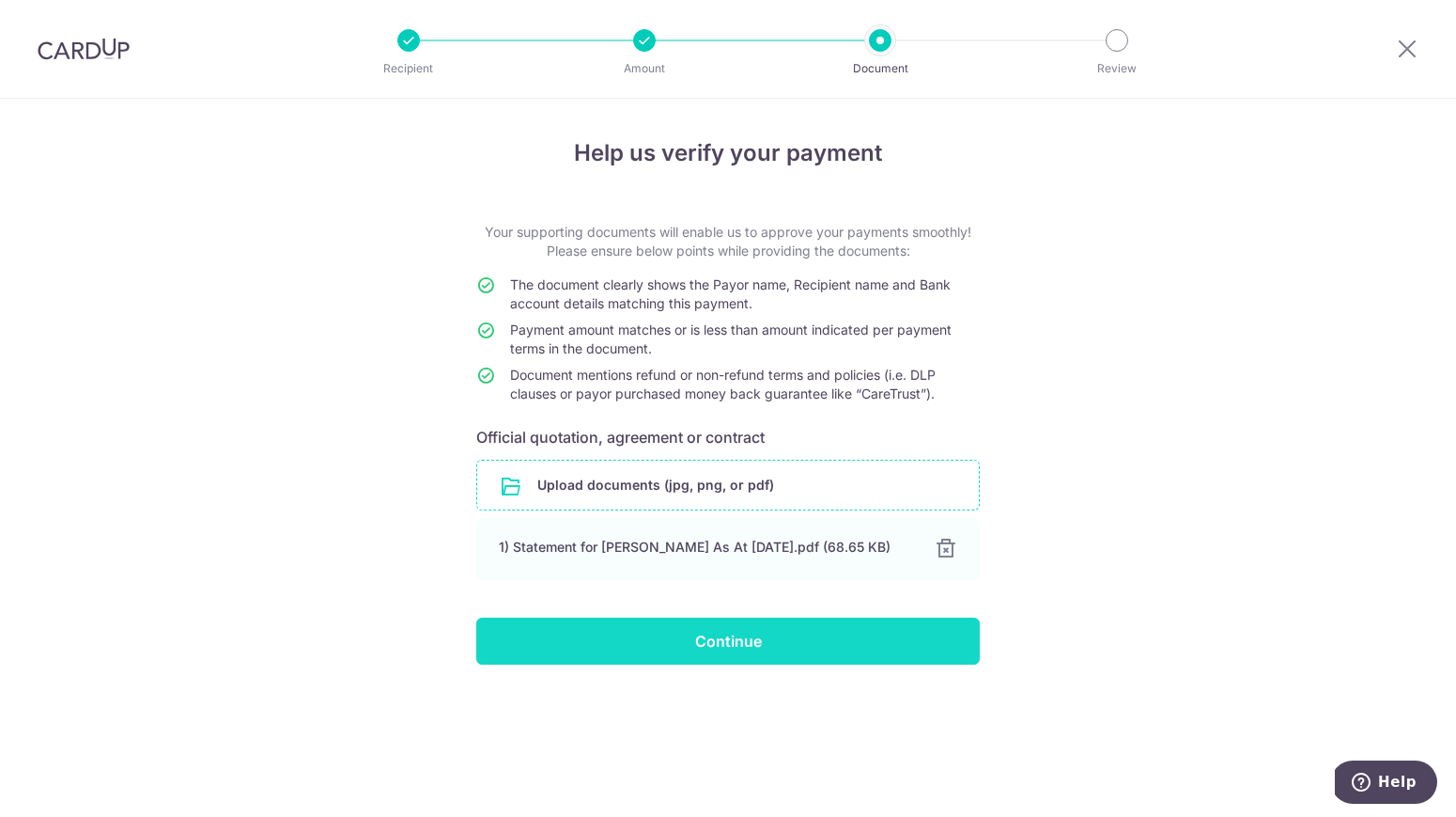
click at [853, 649] on input "Continue" at bounding box center [728, 640] width 504 height 47
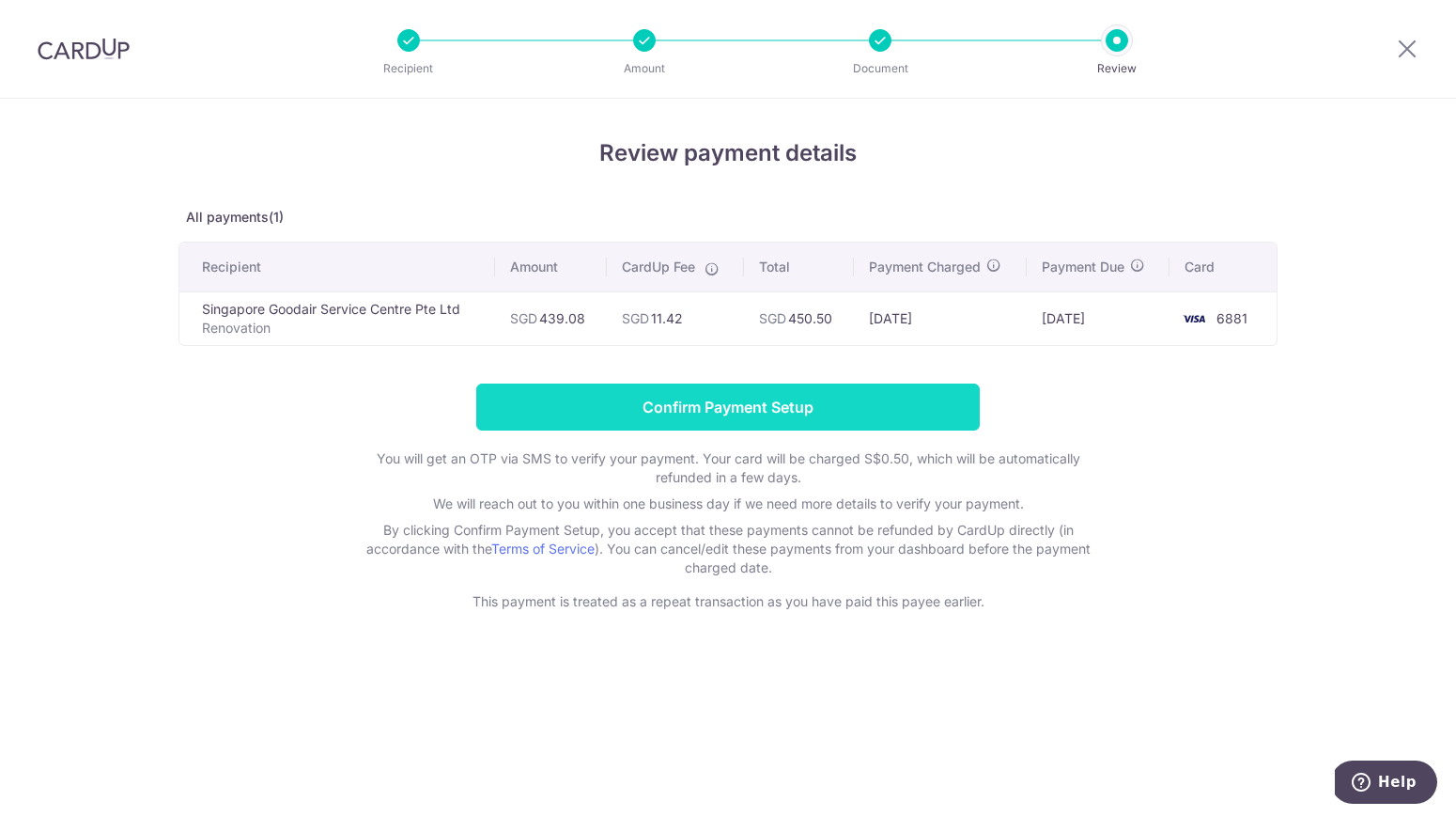
click at [852, 401] on input "Confirm Payment Setup" at bounding box center [728, 407] width 504 height 47
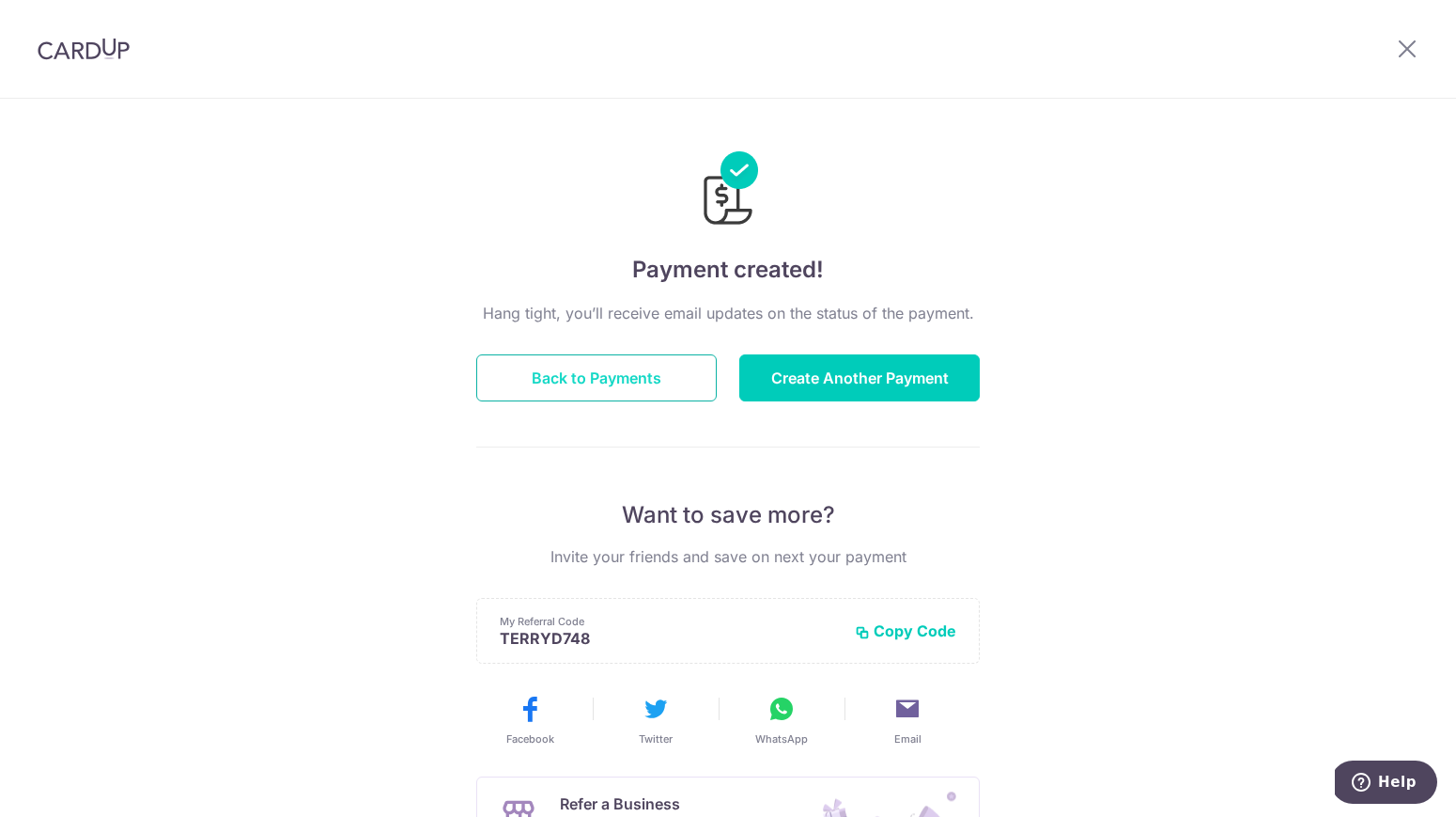
click at [660, 387] on button "Back to Payments" at bounding box center [596, 378] width 240 height 47
